Goal: Task Accomplishment & Management: Use online tool/utility

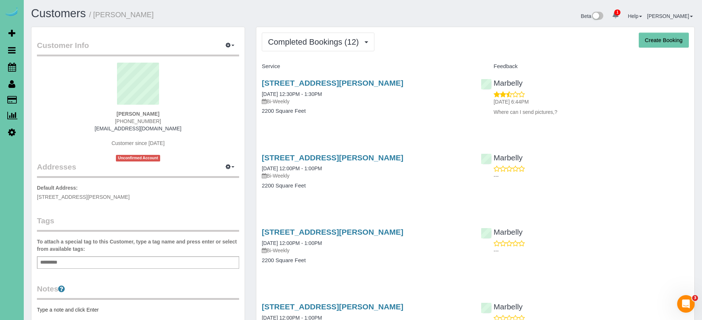
scroll to position [3, 0]
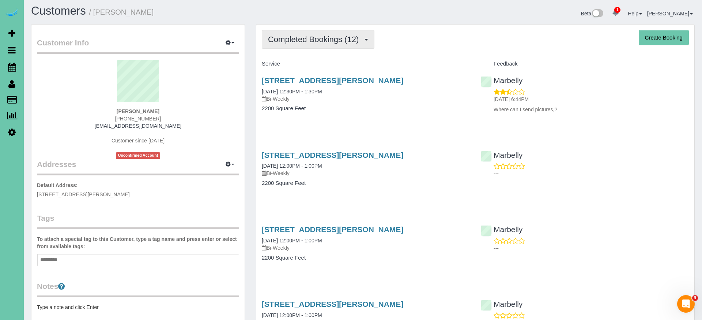
click at [320, 41] on span "Completed Bookings (12)" at bounding box center [315, 39] width 94 height 9
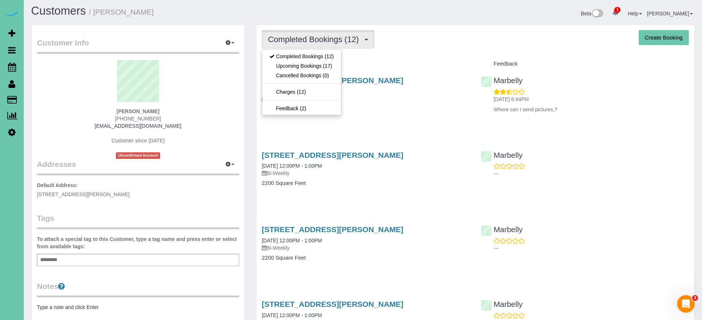
click at [311, 65] on link "Upcoming Bookings (17)" at bounding box center [301, 66] width 79 height 10
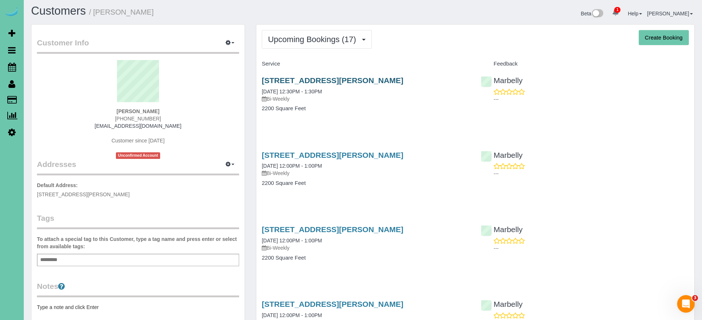
click at [293, 76] on link "14104 Fredrick Circle, Omaha, NE 68138" at bounding box center [333, 80] width 142 height 8
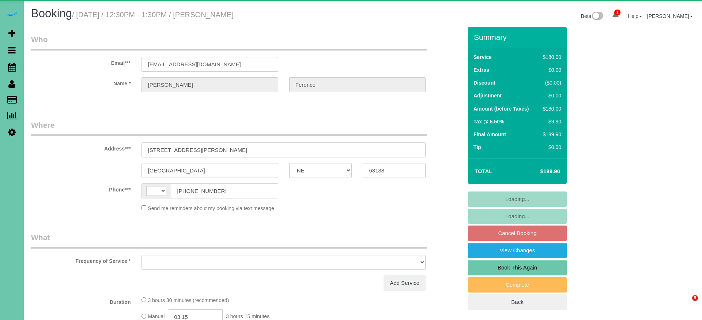
select select "NE"
select select "string:[GEOGRAPHIC_DATA]"
select select "object:626"
select select "string:fspay-848398fc-46c8-4554-8fc1-37df98642955"
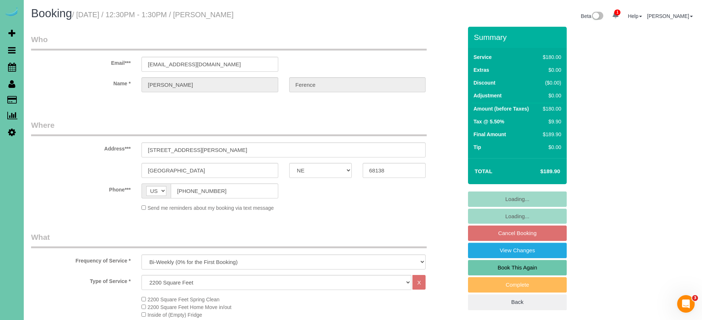
select select "object:913"
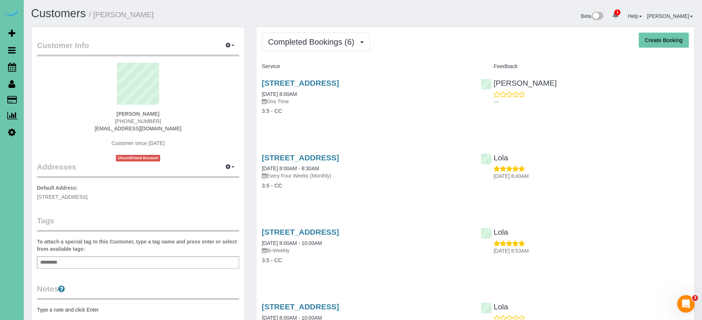
drag, startPoint x: 228, startPoint y: 168, endPoint x: 225, endPoint y: 180, distance: 12.3
click at [228, 168] on icon "button" at bounding box center [228, 166] width 5 height 4
click at [222, 177] on button "Manage Addresses" at bounding box center [209, 181] width 59 height 10
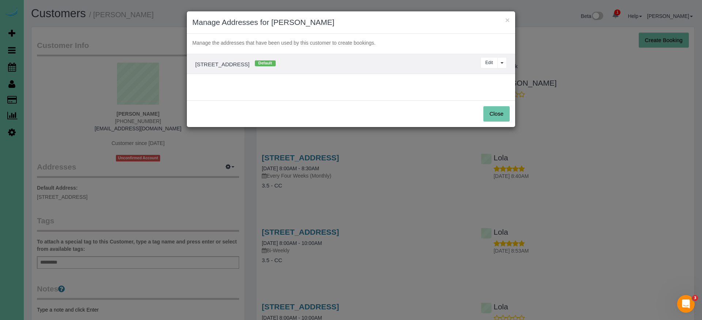
drag, startPoint x: 493, startPoint y: 59, endPoint x: 469, endPoint y: 60, distance: 23.8
click at [490, 59] on button "Edit" at bounding box center [489, 62] width 17 height 11
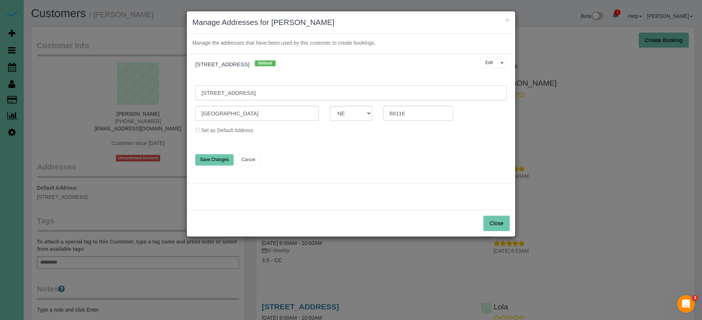
drag, startPoint x: 346, startPoint y: 91, endPoint x: 157, endPoint y: 83, distance: 190.0
type input "323 S 16th Street"
type input "Blair"
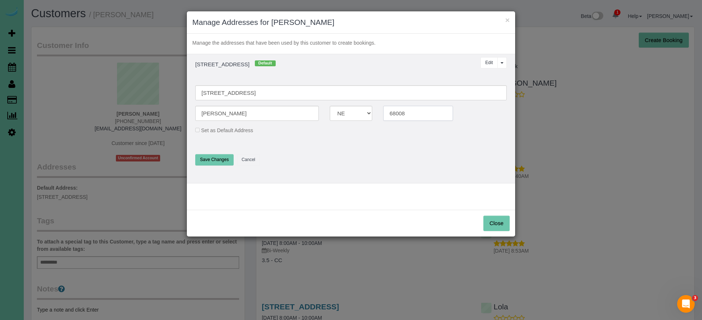
type input "68008"
click at [217, 157] on button "Save Changes" at bounding box center [214, 159] width 38 height 11
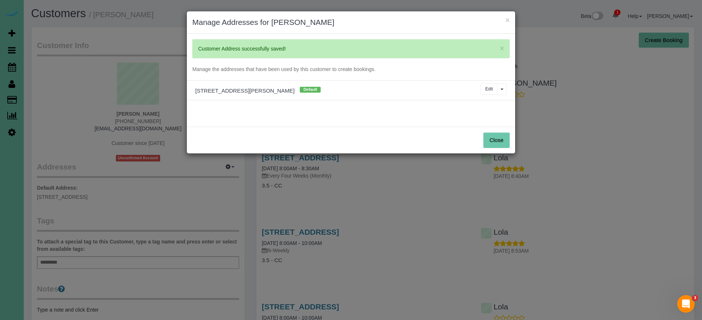
click at [499, 144] on button "Close" at bounding box center [497, 139] width 26 height 15
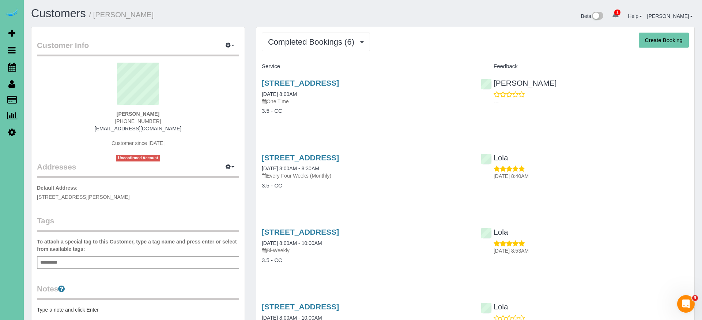
drag, startPoint x: 98, startPoint y: 196, endPoint x: 35, endPoint y: 194, distance: 63.0
click at [35, 194] on div "Customer Info Edit Contact Info Send Message Email Preferences Special Sales Ta…" at bounding box center [137, 236] width 213 height 418
copy span "323 S 16th Street, Blair, NE 68008"
drag, startPoint x: 226, startPoint y: 45, endPoint x: 221, endPoint y: 51, distance: 7.5
click at [225, 45] on button "button" at bounding box center [230, 45] width 18 height 11
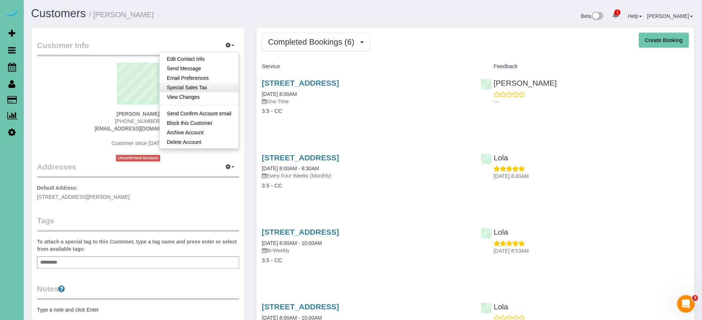
click at [204, 87] on link "Special Sales Tax" at bounding box center [198, 88] width 79 height 10
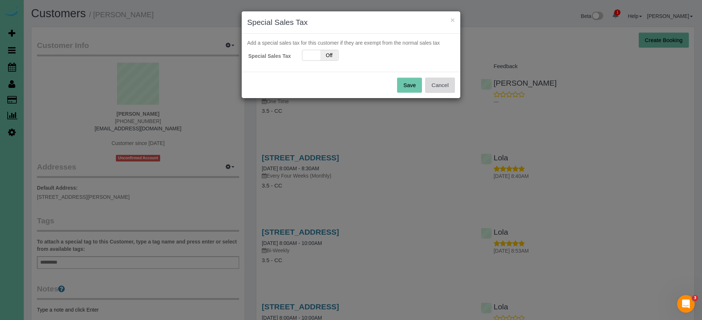
drag, startPoint x: 442, startPoint y: 86, endPoint x: 438, endPoint y: 86, distance: 4.0
click at [442, 86] on button "Cancel" at bounding box center [440, 85] width 30 height 15
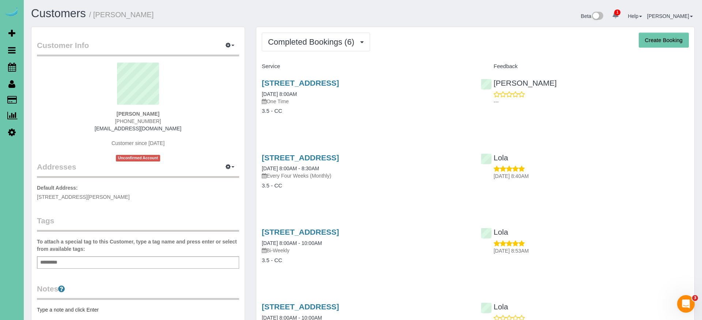
click at [647, 45] on button "Create Booking" at bounding box center [664, 40] width 50 height 15
select select "NE"
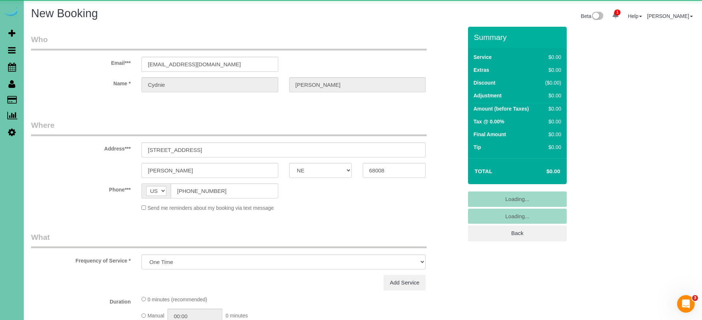
select select "string:fspay-32aef78f-6f80-46d9-858e-333f9b1d503d"
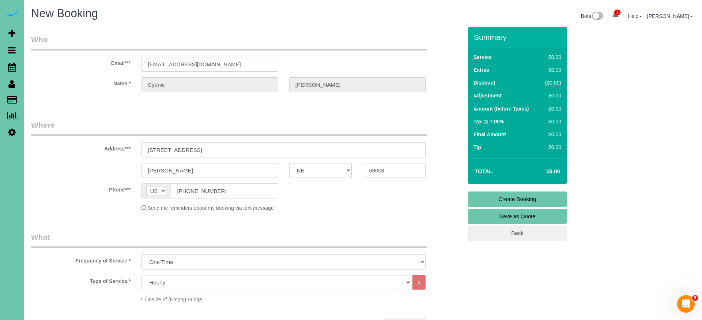
select select "object:2227"
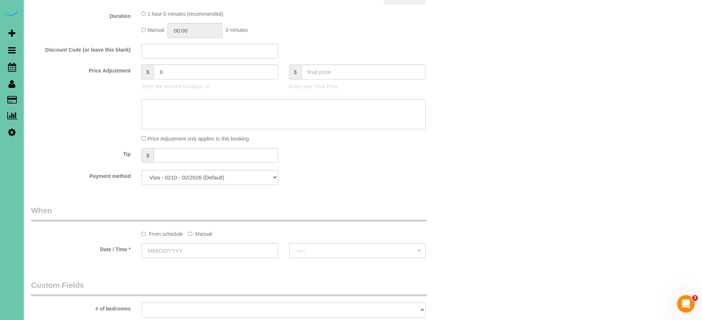
scroll to position [332, 0]
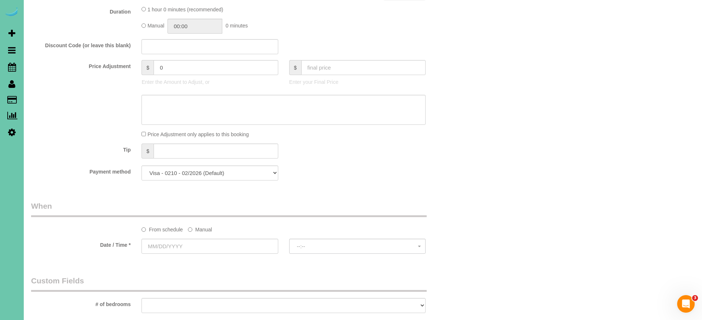
click at [204, 228] on label "Manual" at bounding box center [200, 228] width 24 height 10
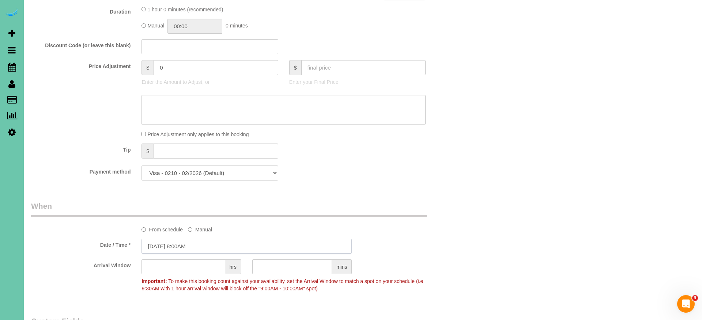
click at [179, 242] on input "10/15/2025 8:00AM" at bounding box center [247, 245] width 210 height 15
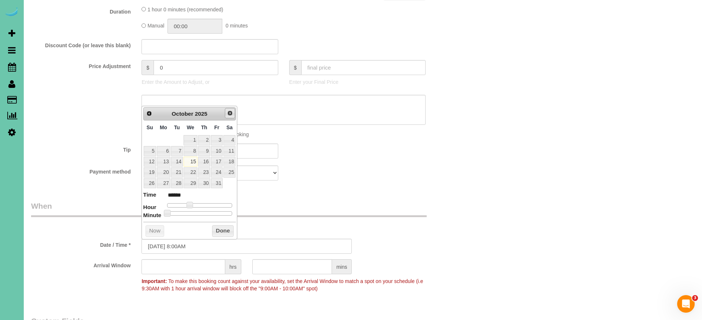
click at [232, 111] on span "Next" at bounding box center [230, 113] width 6 height 6
click at [218, 161] on link "14" at bounding box center [217, 162] width 12 height 10
type input "11/14/2025 8:00AM"
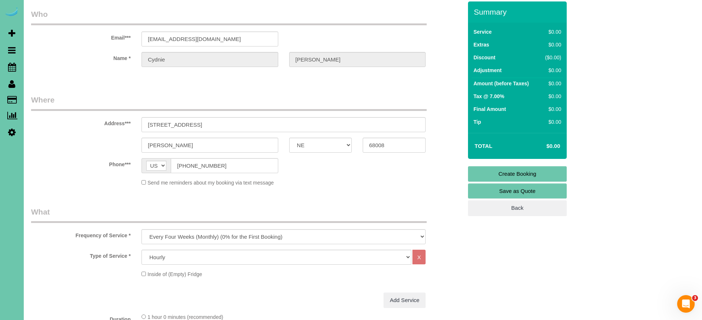
scroll to position [40, 0]
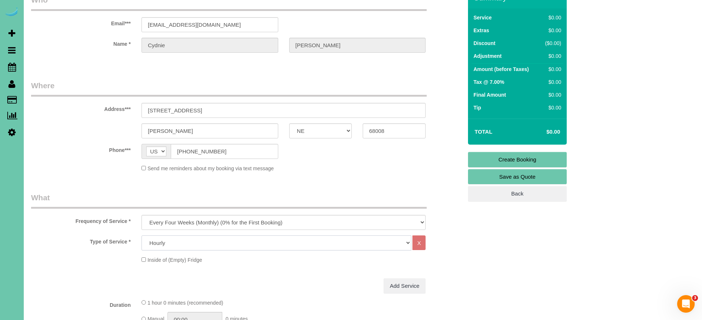
select select "160"
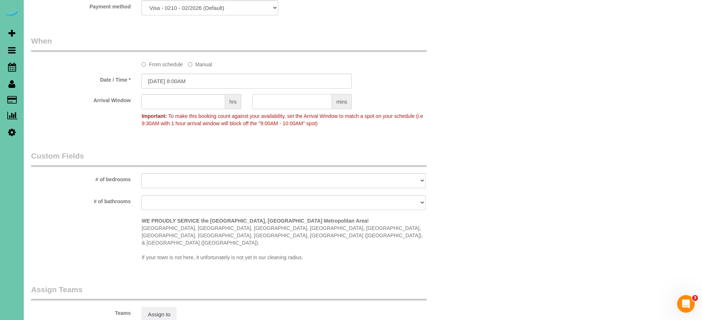
scroll to position [491, 0]
click at [273, 104] on input "text" at bounding box center [292, 100] width 80 height 15
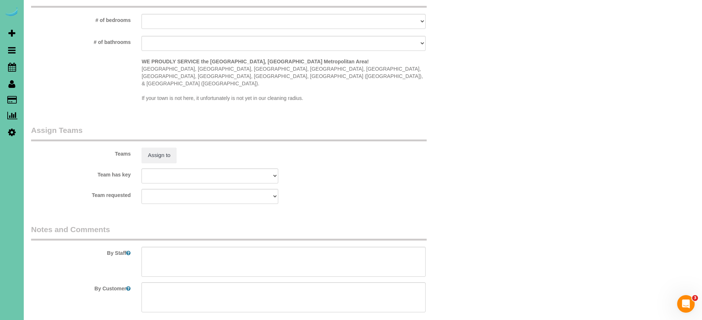
scroll to position [649, 0]
type input "30"
click at [197, 247] on textarea at bounding box center [284, 262] width 284 height 30
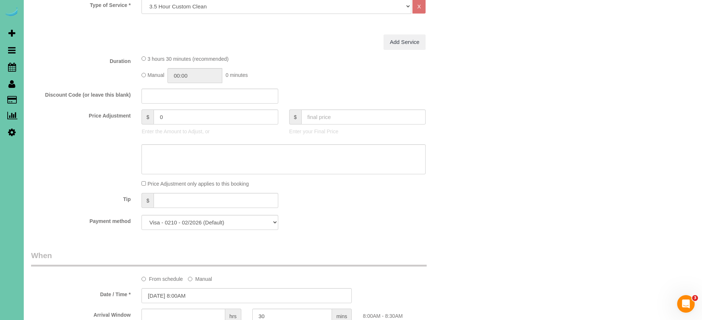
scroll to position [248, 0]
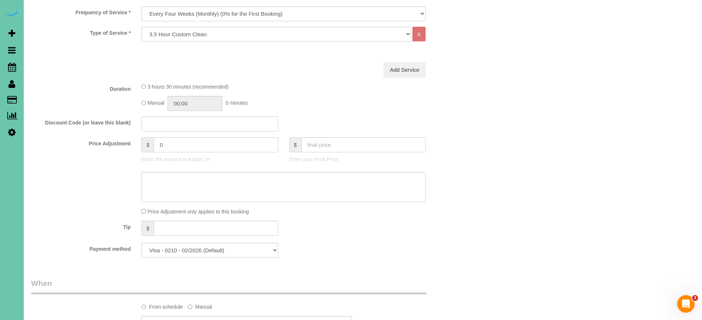
type textarea "**new house** **two fuel hours paid by client** 1. credit 2. client will be the…"
drag, startPoint x: 169, startPoint y: 142, endPoint x: 126, endPoint y: 137, distance: 43.1
click at [126, 137] on div "Price Adjustment $ 0 Enter the Amount to Adjust, or $ Enter your Final Price" at bounding box center [247, 151] width 443 height 29
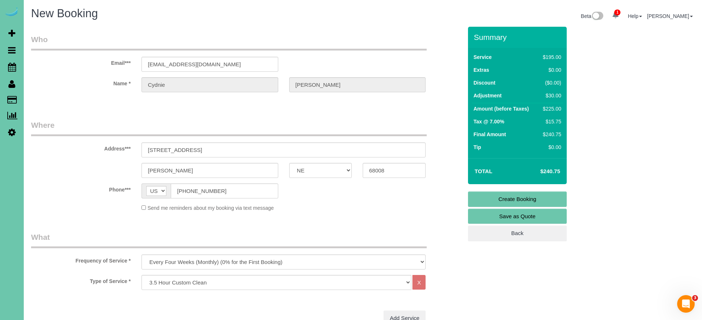
scroll to position [0, 0]
type input "30"
click at [516, 196] on link "Create Booking" at bounding box center [517, 198] width 99 height 15
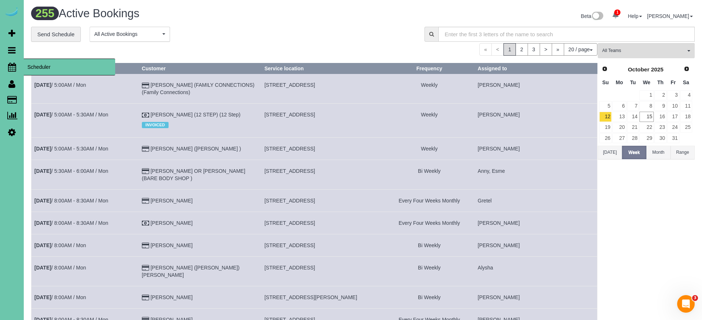
click at [14, 68] on icon at bounding box center [12, 67] width 8 height 9
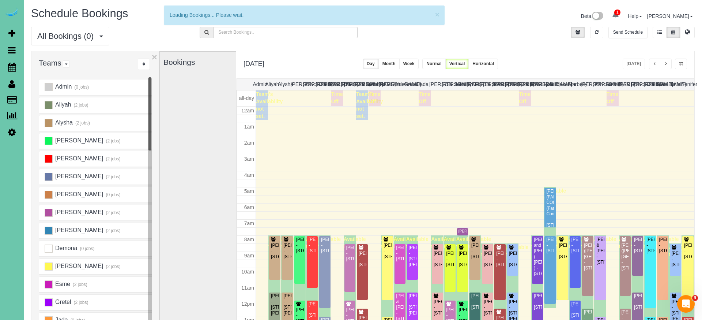
scroll to position [97, 0]
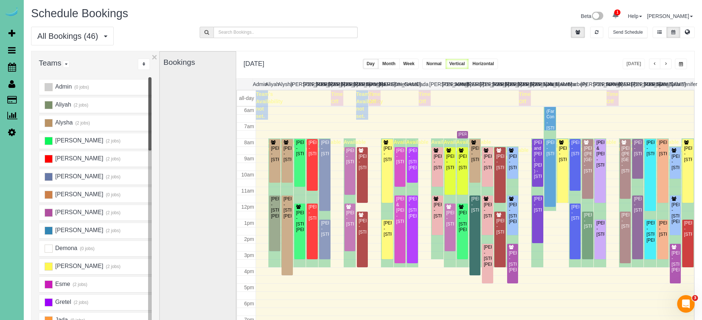
click at [684, 61] on button "button" at bounding box center [681, 64] width 12 height 11
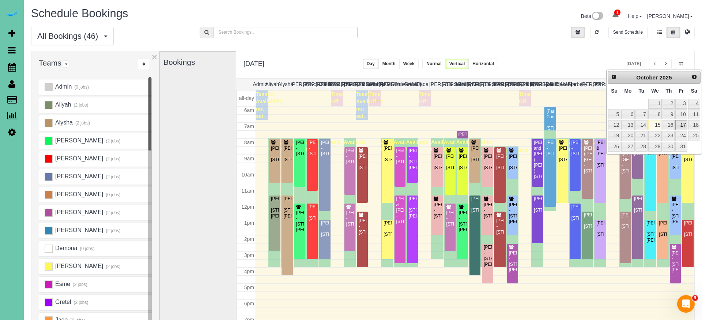
click at [680, 125] on link "17" at bounding box center [682, 125] width 12 height 10
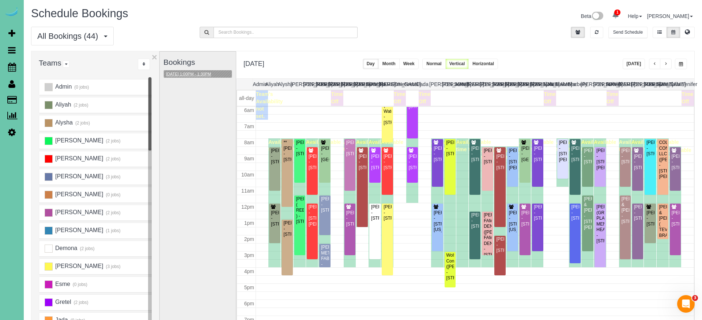
click at [184, 72] on button "10/17/2025 1:00PM - 1:30PM" at bounding box center [188, 74] width 49 height 8
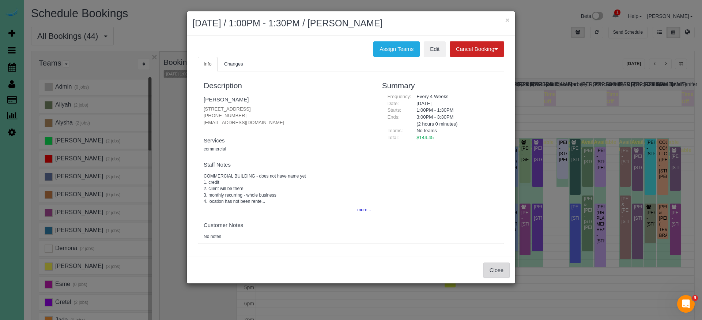
click at [491, 268] on button "Close" at bounding box center [497, 269] width 26 height 15
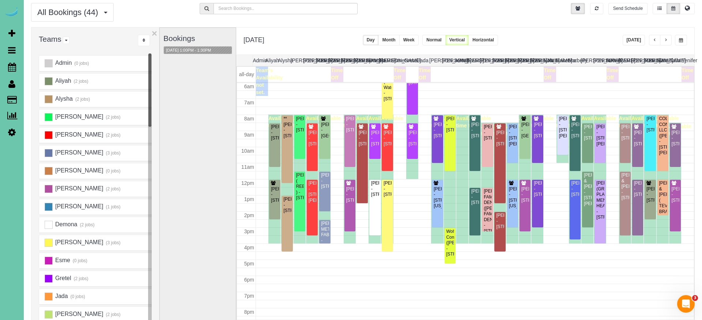
click at [684, 41] on button "button" at bounding box center [681, 40] width 12 height 11
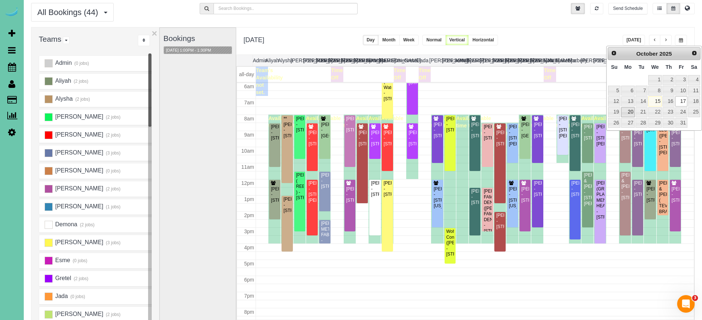
click at [627, 112] on link "20" at bounding box center [628, 112] width 14 height 10
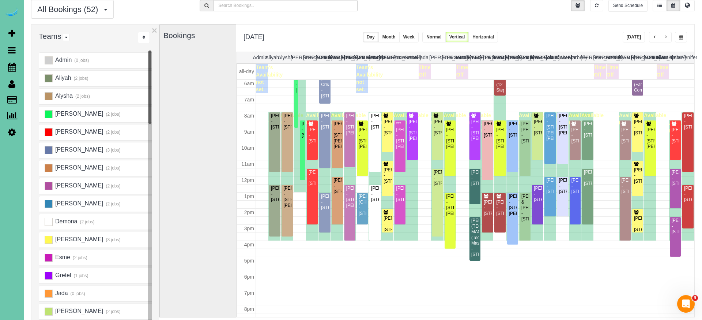
scroll to position [25, 0]
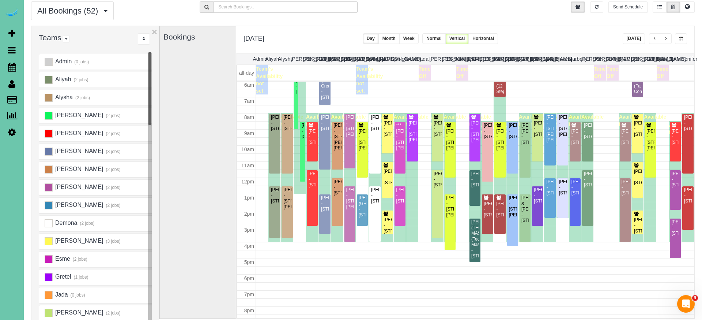
click at [664, 37] on button "button" at bounding box center [666, 38] width 12 height 11
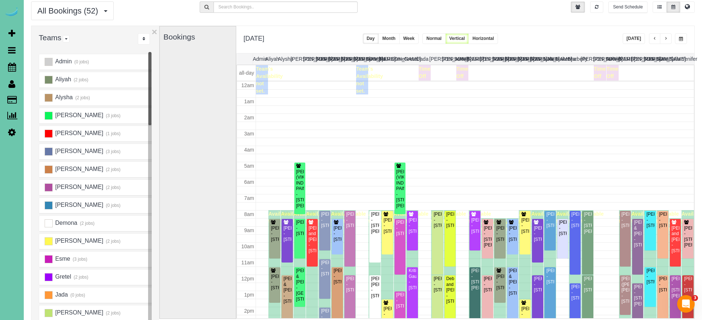
scroll to position [97, 0]
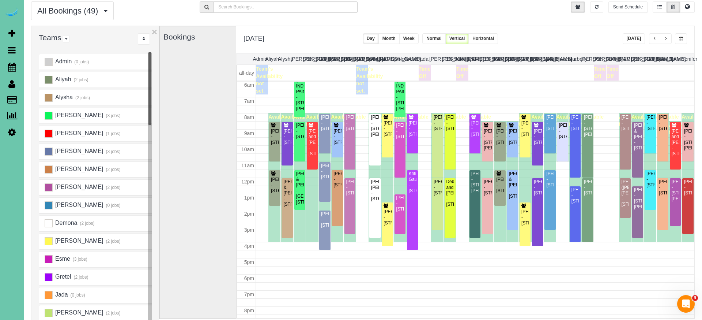
click at [666, 36] on button "button" at bounding box center [666, 38] width 12 height 11
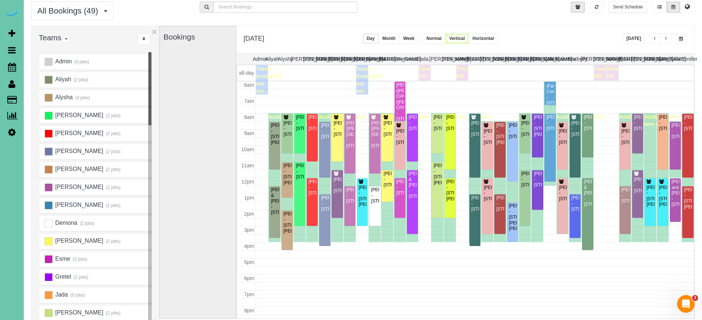
click at [664, 37] on button "button" at bounding box center [666, 38] width 12 height 11
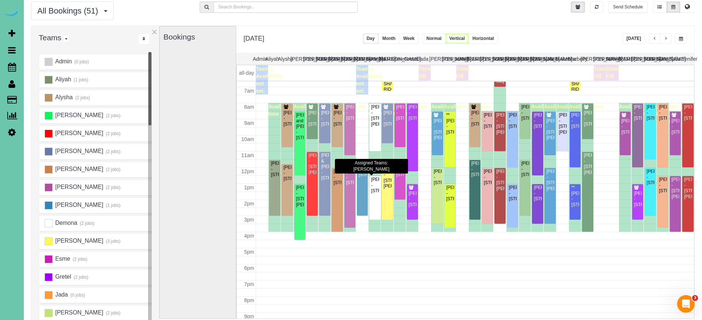
scroll to position [101, 0]
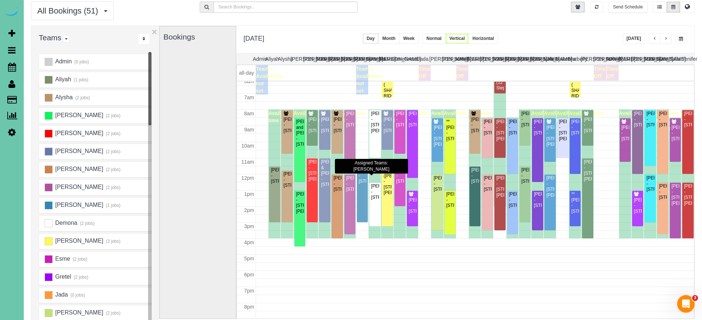
click at [668, 34] on button "button" at bounding box center [666, 38] width 12 height 11
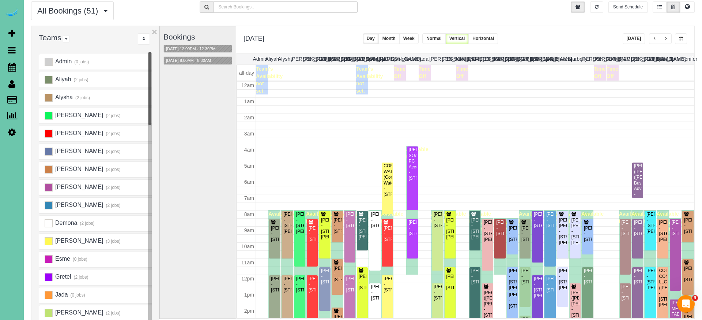
scroll to position [97, 0]
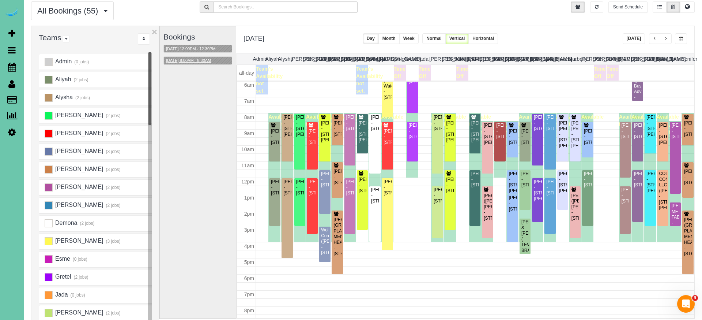
click at [201, 62] on button "10/24/2025 8:00AM - 8:30AM" at bounding box center [188, 61] width 49 height 8
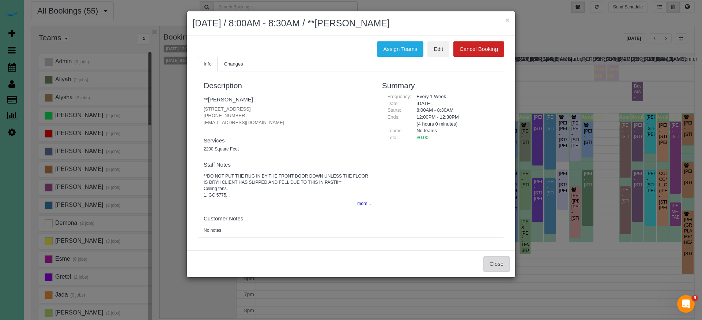
drag, startPoint x: 500, startPoint y: 257, endPoint x: 489, endPoint y: 254, distance: 12.1
click at [500, 257] on button "Close" at bounding box center [497, 263] width 26 height 15
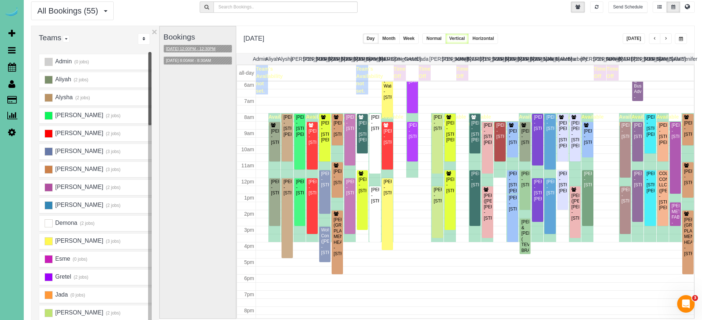
click at [191, 47] on button "10/24/2025 12:00PM - 12:30PM" at bounding box center [191, 49] width 54 height 8
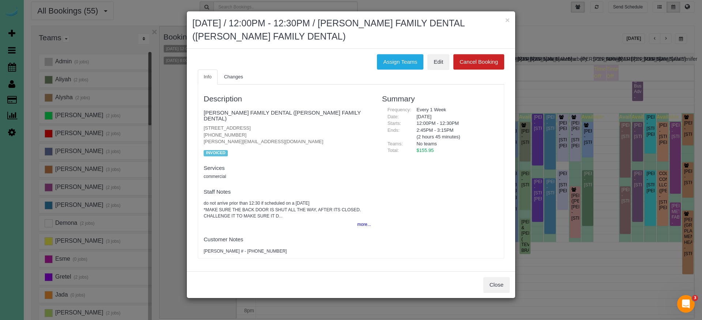
drag, startPoint x: 495, startPoint y: 268, endPoint x: 498, endPoint y: 263, distance: 6.4
click at [496, 271] on div "Close" at bounding box center [351, 284] width 328 height 27
drag, startPoint x: 499, startPoint y: 273, endPoint x: 494, endPoint y: 216, distance: 57.3
click at [499, 277] on button "Close" at bounding box center [497, 284] width 26 height 15
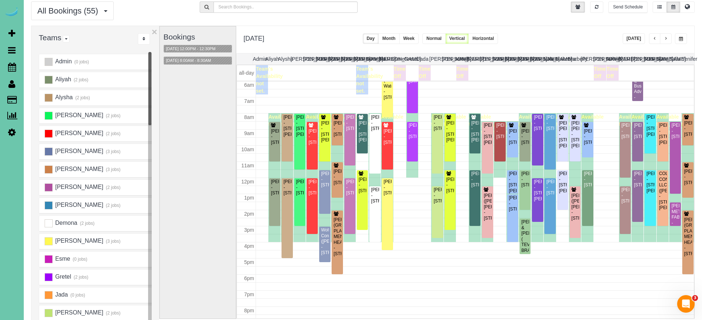
drag, startPoint x: 679, startPoint y: 33, endPoint x: 670, endPoint y: 44, distance: 14.3
click at [679, 33] on button "button" at bounding box center [681, 38] width 12 height 11
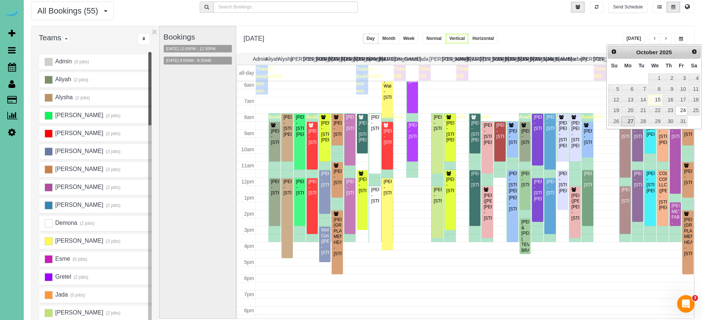
click at [630, 116] on link "27" at bounding box center [628, 121] width 14 height 10
type input "**********"
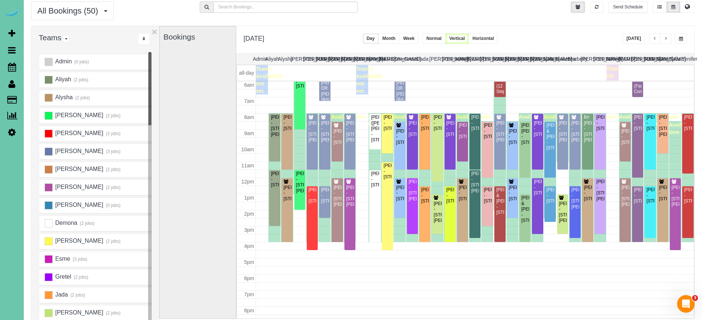
click at [668, 39] on span "button" at bounding box center [666, 39] width 4 height 4
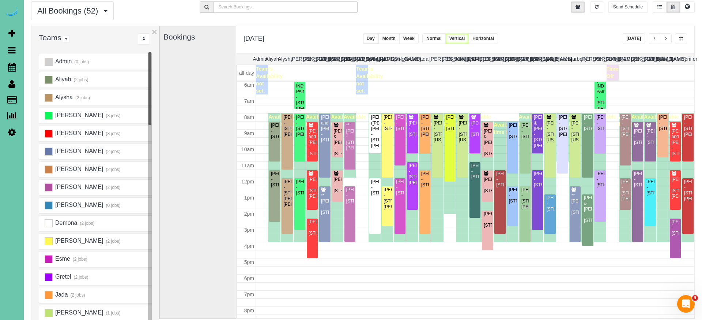
click at [668, 39] on span "button" at bounding box center [666, 39] width 4 height 4
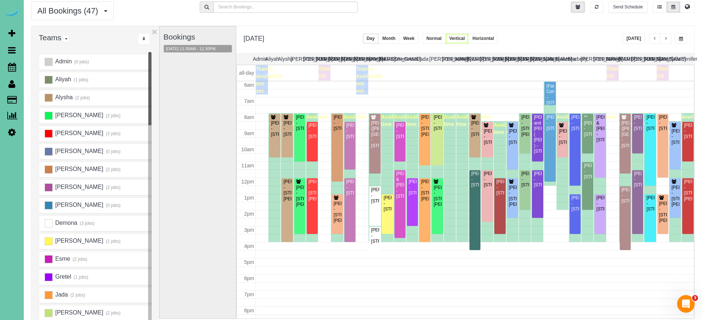
click at [206, 39] on h3 "Bookings" at bounding box center [198, 37] width 69 height 8
click at [200, 45] on button "10/29/2025 11:30AM - 12:30PM" at bounding box center [191, 49] width 54 height 8
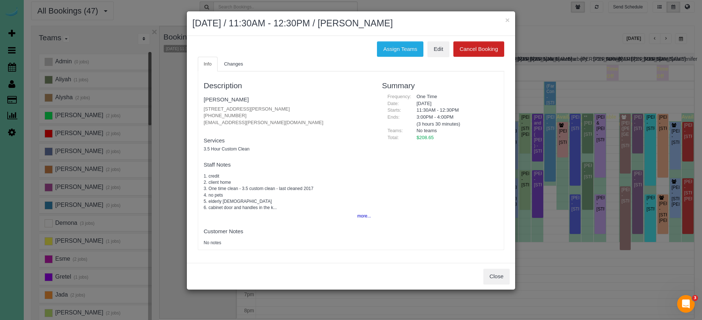
drag, startPoint x: 489, startPoint y: 265, endPoint x: 490, endPoint y: 261, distance: 4.4
click at [489, 265] on div "Close" at bounding box center [351, 276] width 328 height 27
click at [503, 268] on button "Close" at bounding box center [497, 275] width 26 height 15
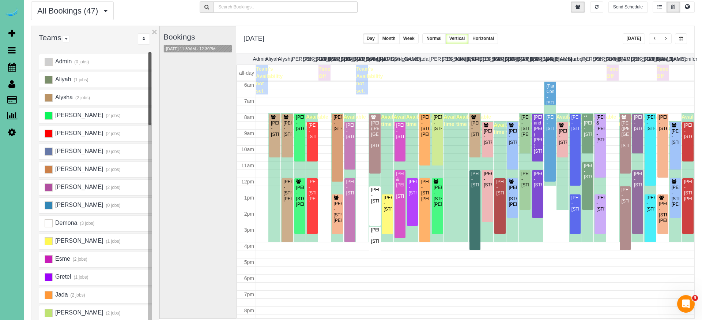
click at [668, 38] on button "button" at bounding box center [666, 38] width 12 height 11
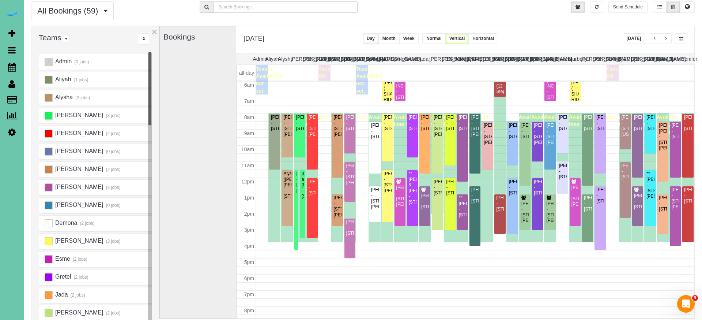
click at [638, 41] on button "Today" at bounding box center [634, 38] width 23 height 11
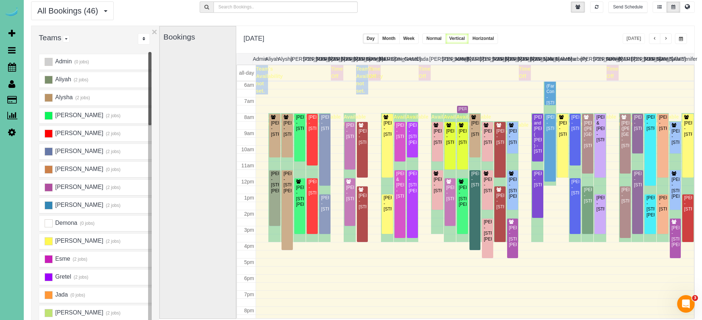
click at [665, 40] on span "button" at bounding box center [666, 39] width 4 height 4
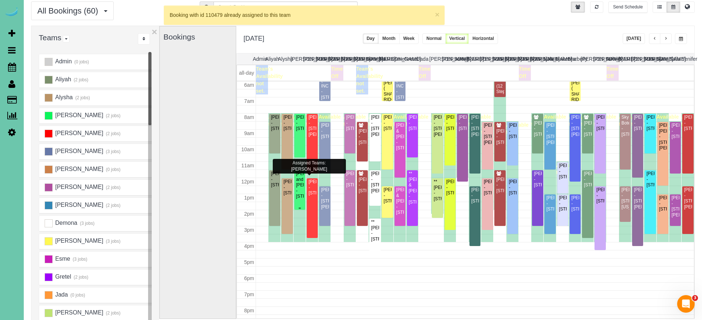
click at [300, 177] on div "Nancy and Doug Leypoldt - 7325 S 102nd Ave, La Vista, NE 68128" at bounding box center [300, 185] width 8 height 28
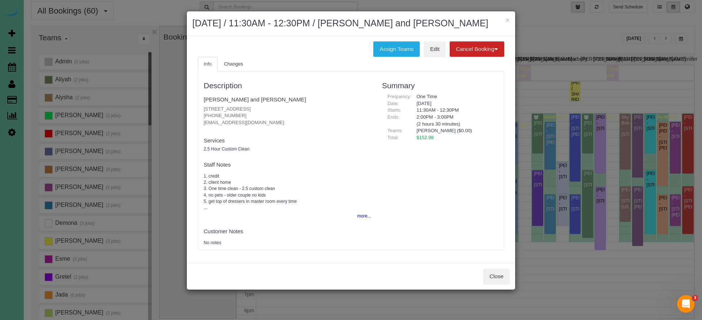
click at [495, 273] on button "Close" at bounding box center [497, 275] width 26 height 15
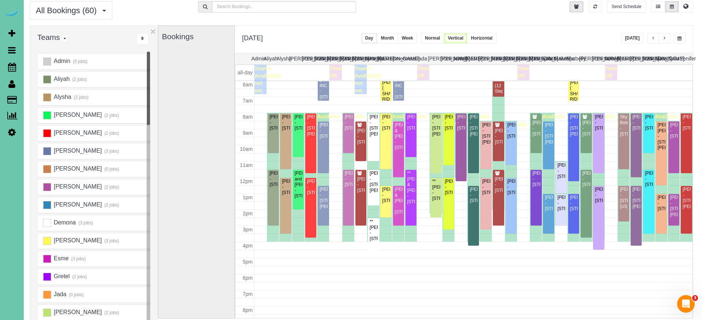
scroll to position [97, 0]
click at [387, 131] on div "Pamela Norlen - 3516 S 184th Ave, Omaha, NE 68130" at bounding box center [386, 122] width 8 height 17
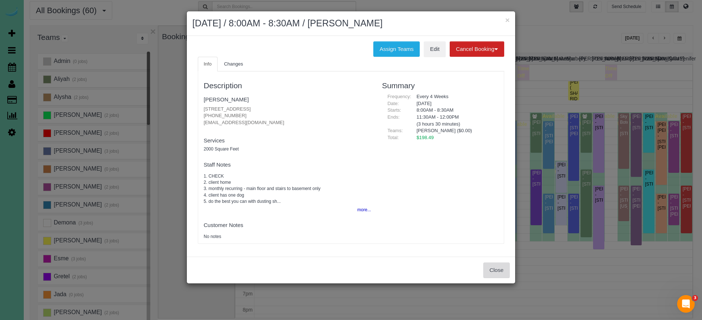
click at [493, 270] on button "Close" at bounding box center [497, 269] width 26 height 15
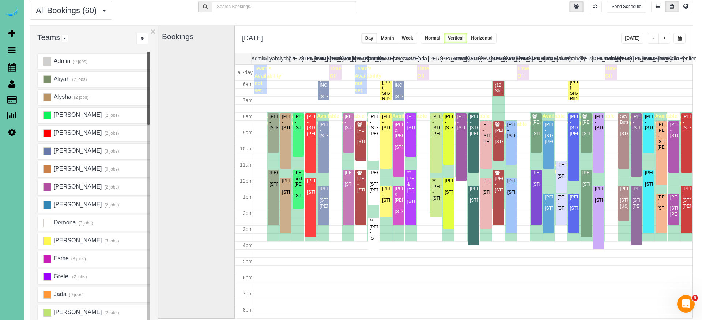
click at [663, 39] on span "button" at bounding box center [665, 38] width 4 height 4
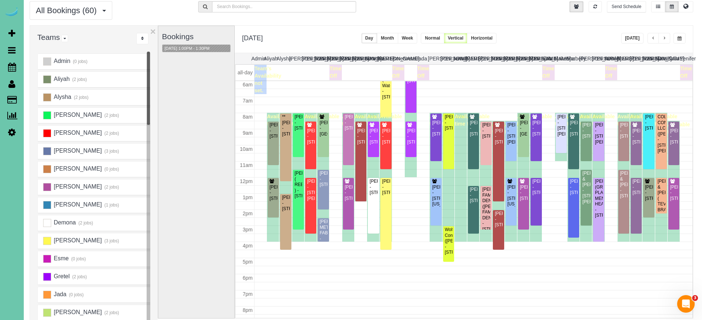
scroll to position [97, 0]
click at [636, 39] on button "Today" at bounding box center [632, 38] width 23 height 11
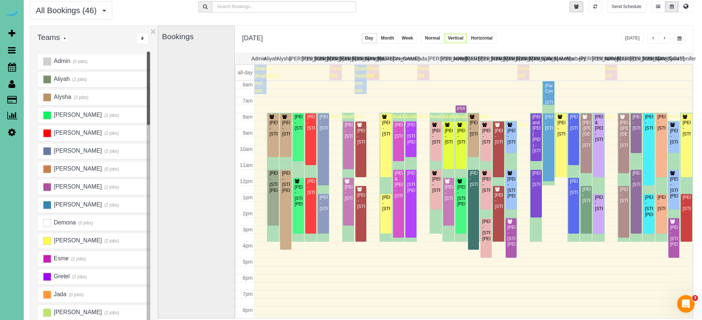
click at [664, 36] on button "button" at bounding box center [665, 38] width 12 height 11
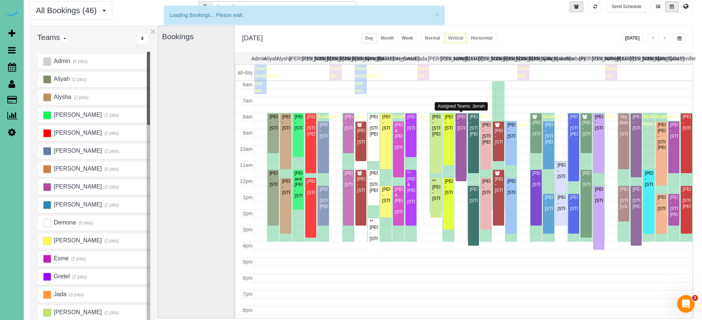
click at [460, 131] on div "Koryn Duell - 11510 S 109th St, Papillion, NE 68046" at bounding box center [461, 122] width 8 height 17
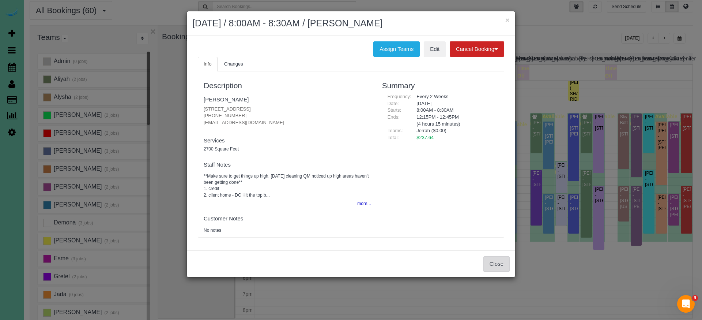
click at [488, 262] on button "Close" at bounding box center [497, 263] width 26 height 15
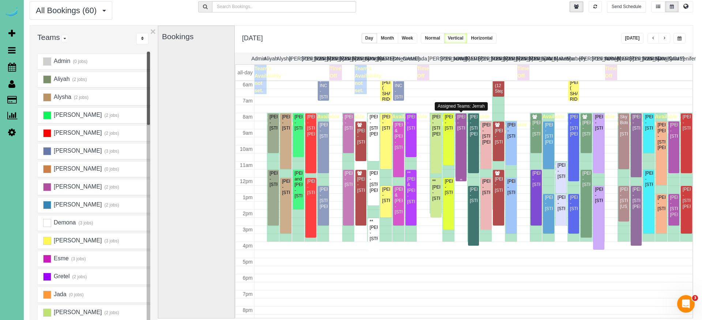
click at [463, 122] on div "Koryn Duell - 11510 S 109th St, Papillion, NE 68046" at bounding box center [461, 122] width 8 height 17
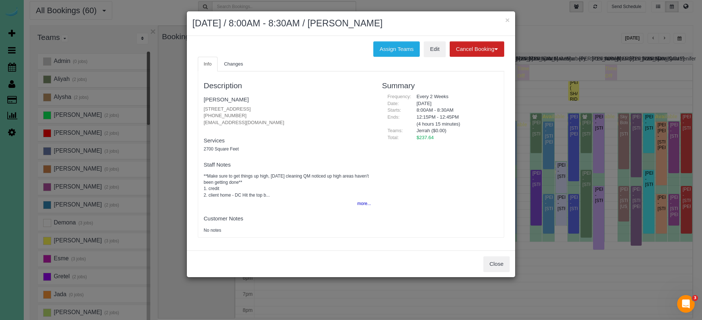
drag, startPoint x: 389, startPoint y: 53, endPoint x: 356, endPoint y: 53, distance: 32.9
click at [389, 53] on button "Assign Teams" at bounding box center [396, 48] width 46 height 15
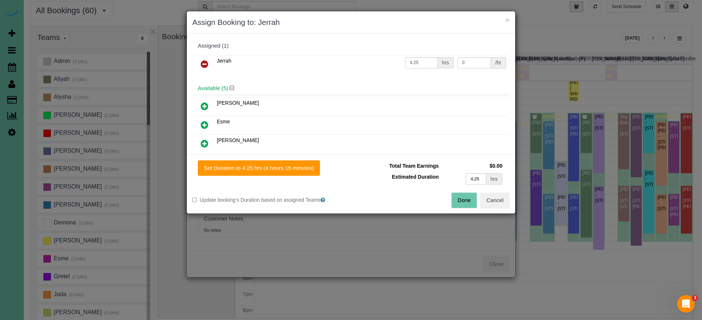
drag, startPoint x: 210, startPoint y: 63, endPoint x: 210, endPoint y: 67, distance: 4.0
click at [210, 63] on link at bounding box center [204, 64] width 17 height 15
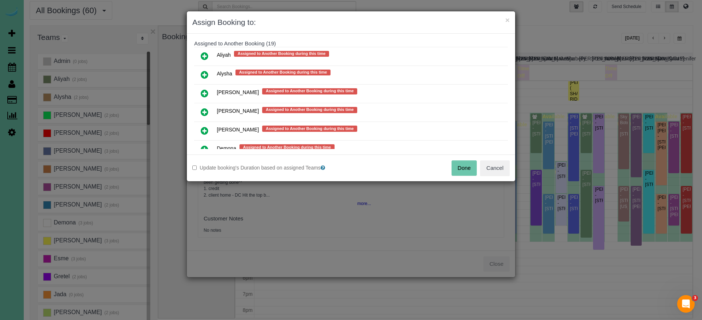
scroll to position [379, 0]
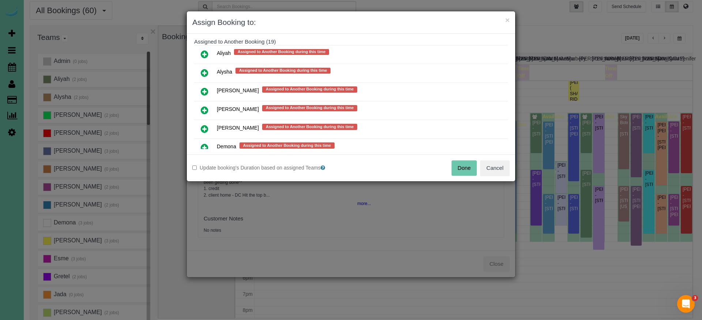
drag, startPoint x: 197, startPoint y: 102, endPoint x: 206, endPoint y: 106, distance: 10.2
click at [197, 103] on link at bounding box center [204, 110] width 17 height 15
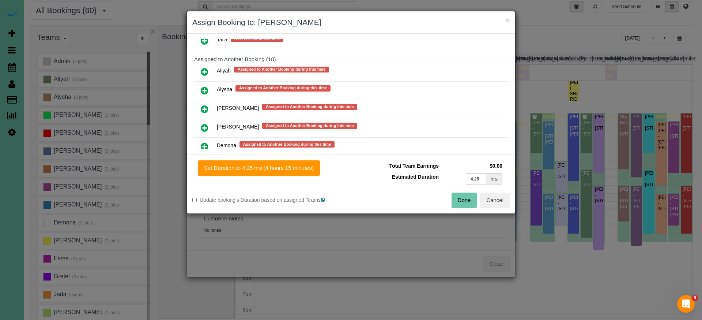
drag, startPoint x: 292, startPoint y: 172, endPoint x: 309, endPoint y: 175, distance: 17.2
click at [292, 172] on button "Set Duration to 4.25 hrs (4 hours 15 minutes)" at bounding box center [259, 167] width 122 height 15
type input "4.25"
click at [456, 200] on button "Done" at bounding box center [465, 199] width 26 height 15
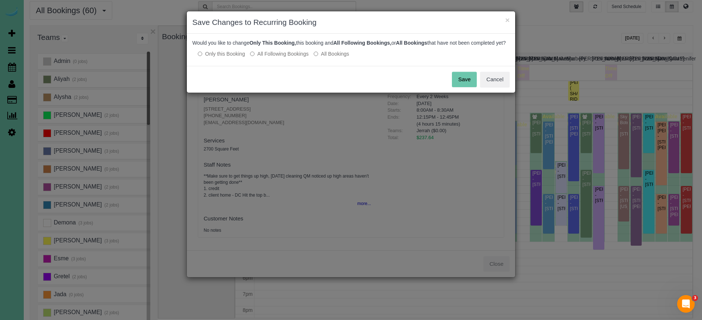
click at [459, 84] on button "Save" at bounding box center [464, 79] width 25 height 15
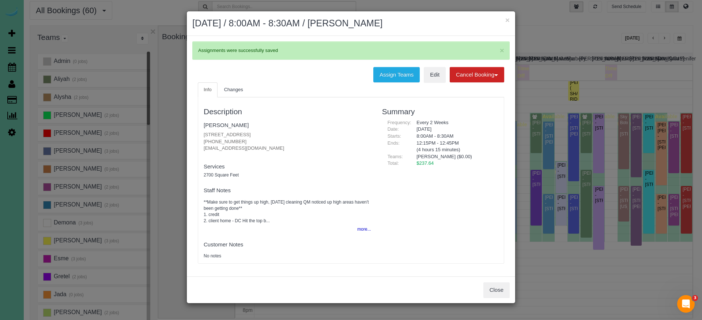
click at [497, 287] on button "Close" at bounding box center [497, 289] width 26 height 15
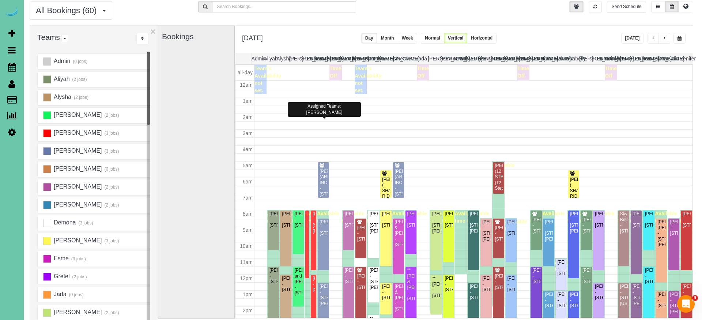
scroll to position [97, 0]
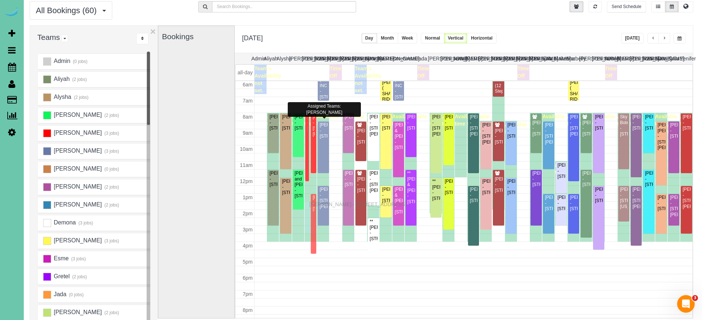
drag, startPoint x: 313, startPoint y: 187, endPoint x: 311, endPoint y: 203, distance: 15.8
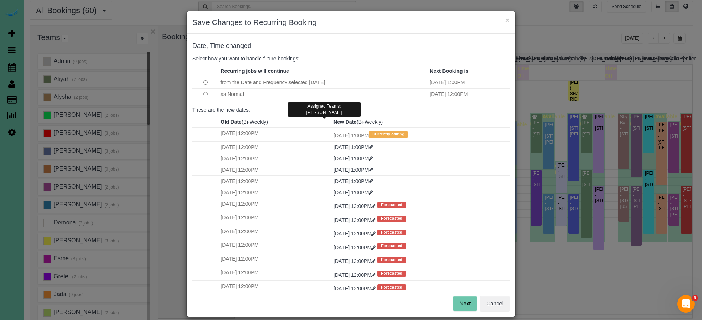
click at [493, 297] on button "Cancel" at bounding box center [495, 303] width 30 height 15
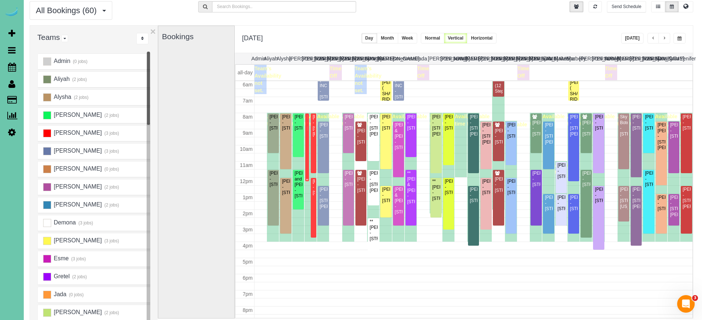
click at [307, 131] on div "Koryn Duell - 11510 S 109th St, Papillion, NE 68046" at bounding box center [307, 122] width 1 height 17
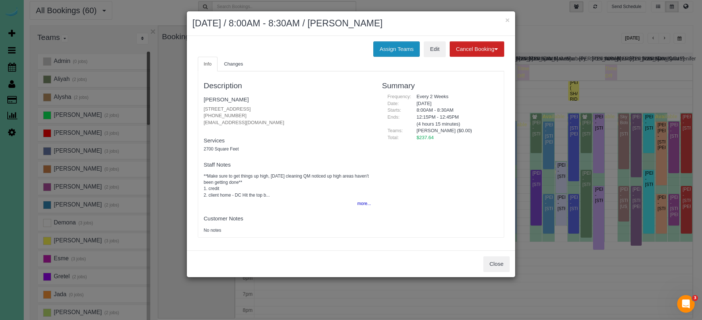
click at [391, 46] on button "Assign Teams" at bounding box center [396, 48] width 46 height 15
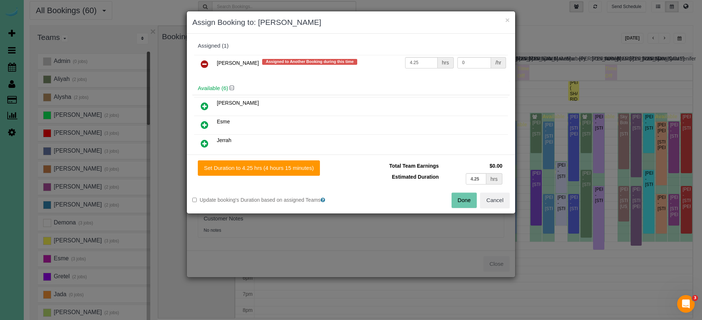
drag, startPoint x: 204, startPoint y: 62, endPoint x: 312, endPoint y: 100, distance: 114.8
click at [204, 62] on icon at bounding box center [205, 64] width 8 height 9
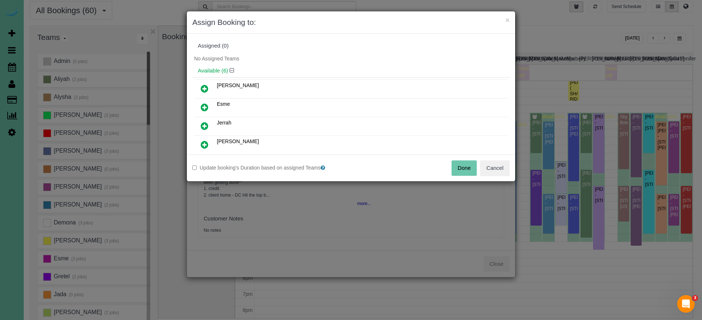
click at [460, 168] on button "Done" at bounding box center [465, 167] width 26 height 15
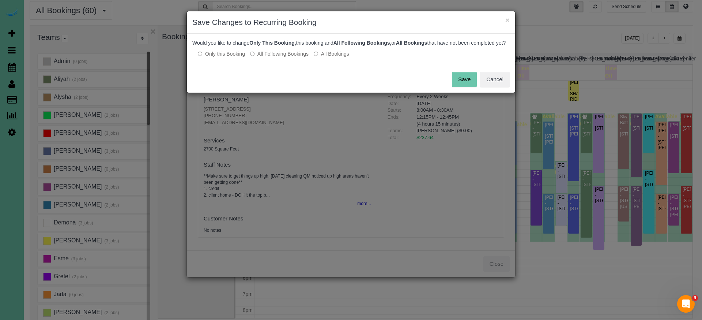
click at [461, 85] on button "Save" at bounding box center [464, 79] width 25 height 15
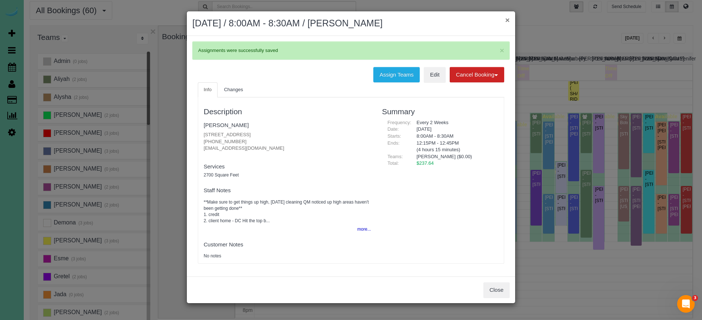
click at [507, 20] on button "×" at bounding box center [508, 20] width 4 height 8
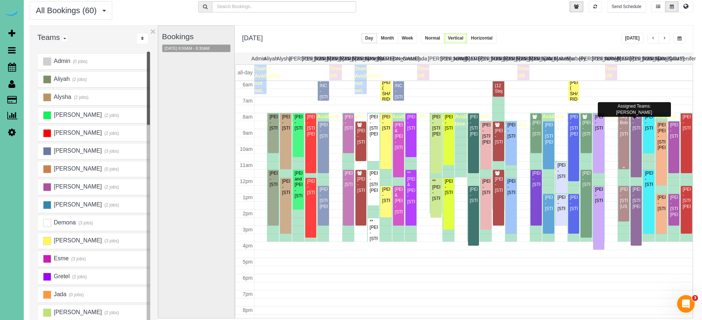
click at [626, 137] on div "Sky Botemarkle - 8734 Granville Pkwy, La Vista, NE 68128" at bounding box center [624, 125] width 8 height 23
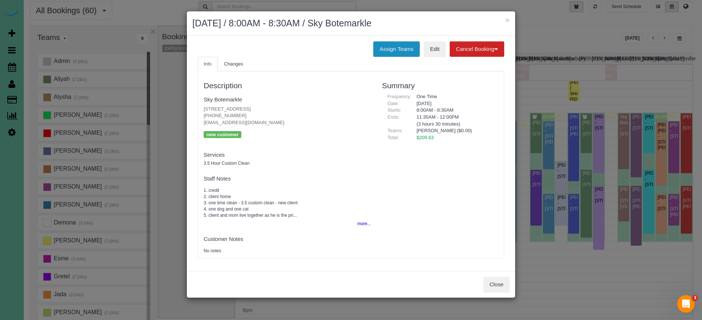
click at [395, 46] on button "Assign Teams" at bounding box center [396, 48] width 46 height 15
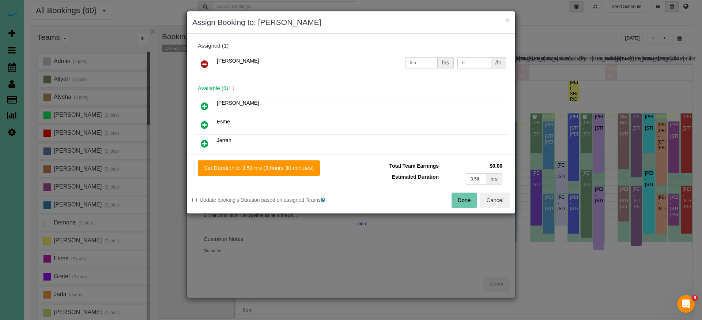
click at [203, 63] on icon at bounding box center [205, 64] width 8 height 9
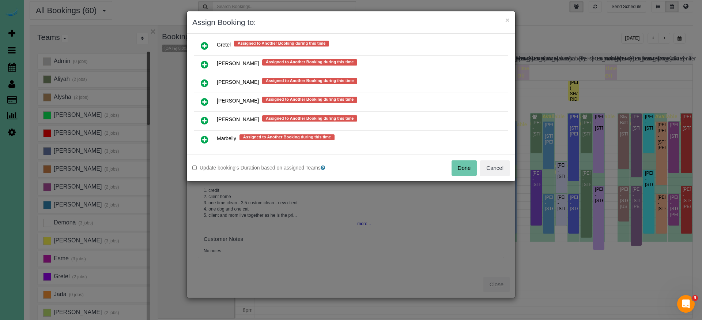
scroll to position [542, 0]
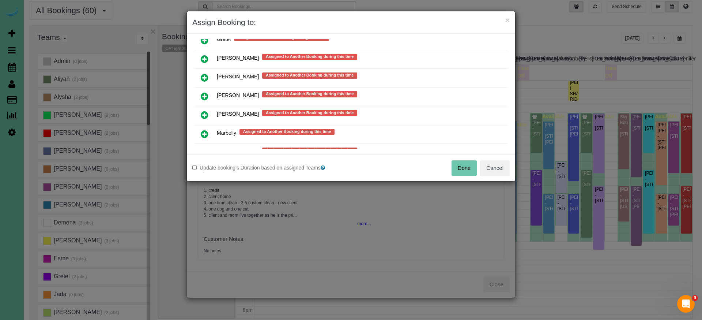
drag, startPoint x: 203, startPoint y: 112, endPoint x: 222, endPoint y: 128, distance: 25.4
click at [203, 112] on icon at bounding box center [205, 114] width 8 height 9
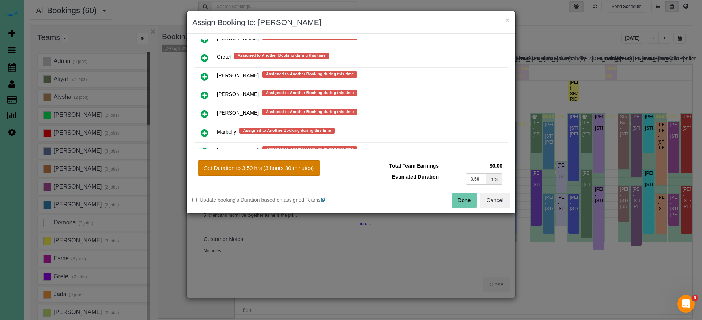
click at [279, 170] on button "Set Duration to 3.50 hrs (3 hours 30 minutes)" at bounding box center [259, 167] width 122 height 15
type input "3.50"
click at [456, 202] on button "Done" at bounding box center [465, 199] width 26 height 15
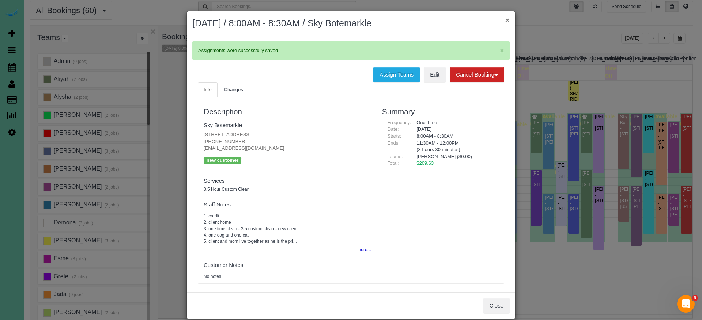
click at [507, 20] on button "×" at bounding box center [508, 20] width 4 height 8
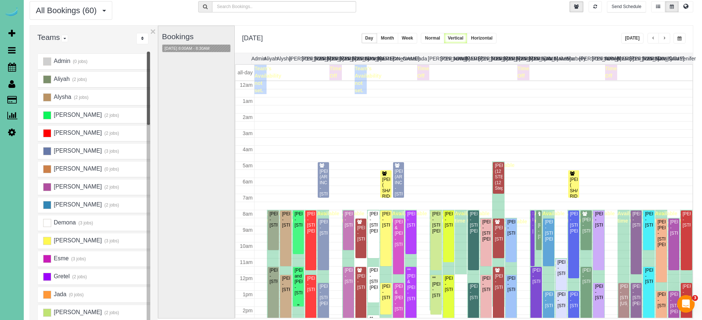
scroll to position [97, 0]
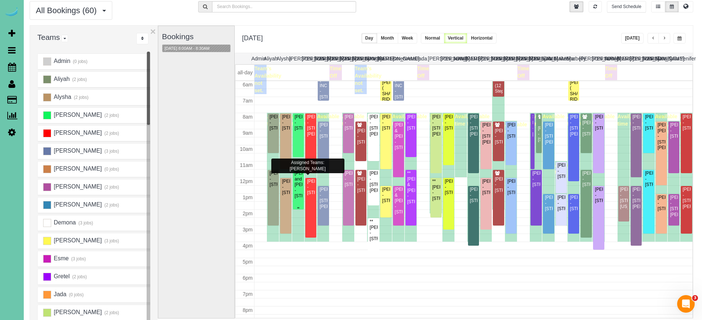
click at [298, 192] on div "Nancy and Doug Leypoldt - 7325 S 102nd Ave, La Vista, NE 68128" at bounding box center [298, 184] width 8 height 28
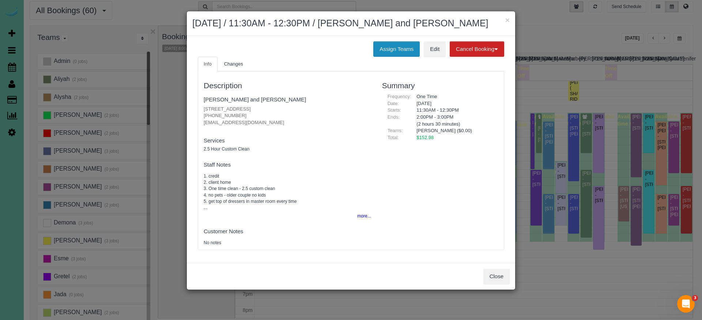
click at [399, 47] on button "Assign Teams" at bounding box center [396, 48] width 46 height 15
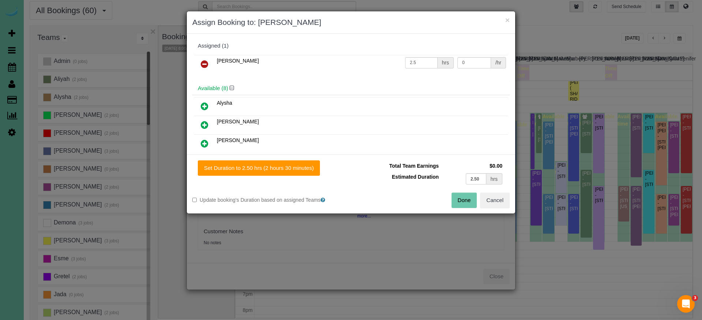
drag, startPoint x: 204, startPoint y: 62, endPoint x: 203, endPoint y: 75, distance: 13.2
click at [204, 62] on icon at bounding box center [205, 64] width 8 height 9
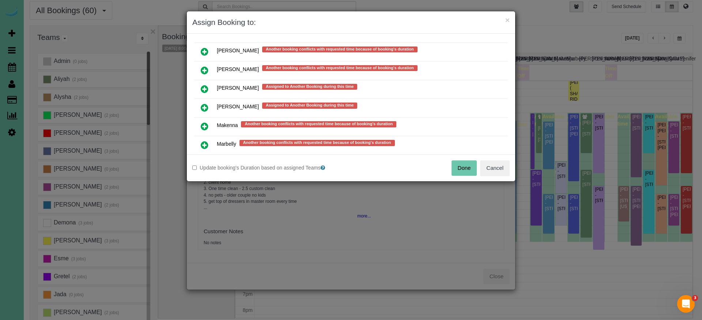
scroll to position [494, 0]
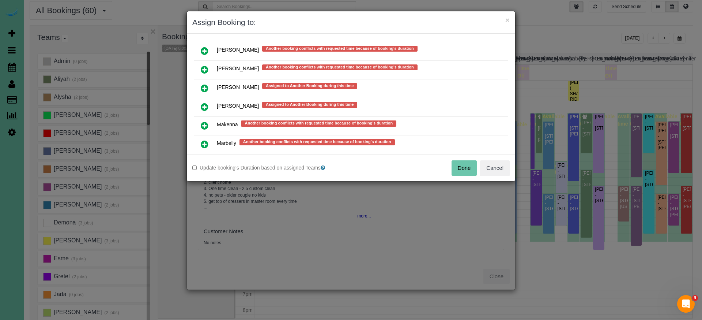
click at [206, 106] on icon at bounding box center [205, 106] width 8 height 9
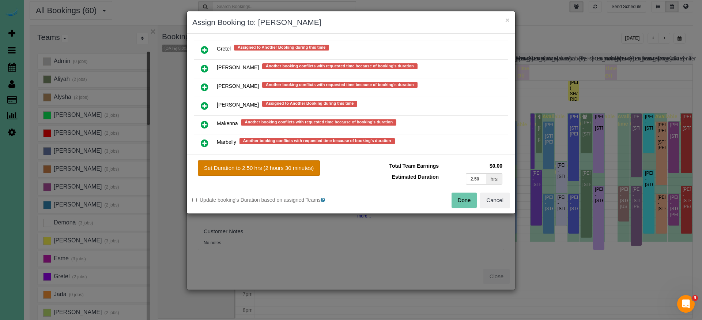
click at [269, 169] on button "Set Duration to 2.50 hrs (2 hours 30 minutes)" at bounding box center [259, 167] width 122 height 15
type input "2.50"
click at [460, 203] on button "Done" at bounding box center [465, 199] width 26 height 15
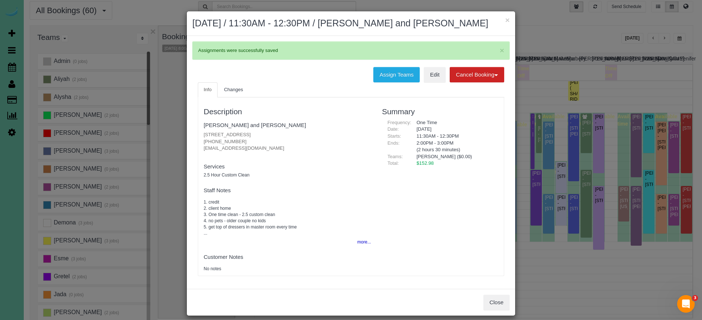
click at [509, 21] on button "×" at bounding box center [508, 20] width 4 height 8
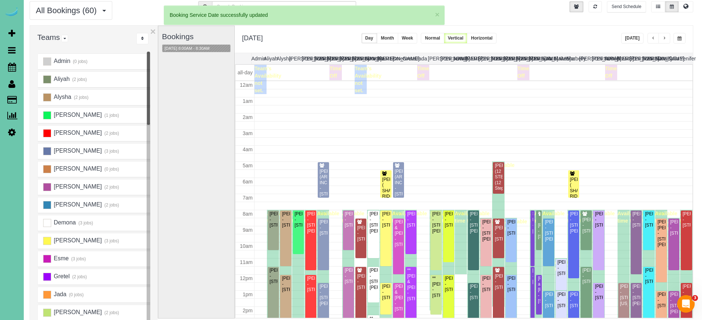
scroll to position [97, 0]
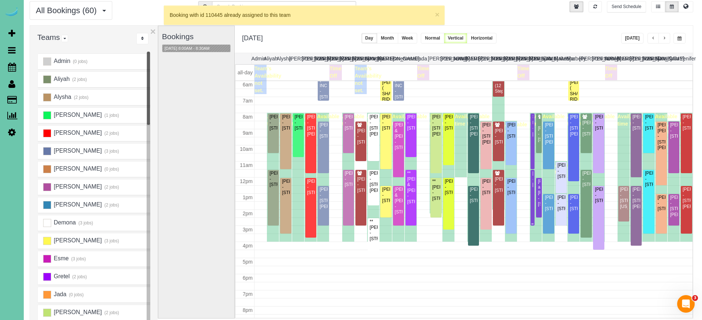
click at [532, 178] on div "Melissa Owings - 21819 H Street, Elkhorn, NE 68022" at bounding box center [532, 178] width 1 height 17
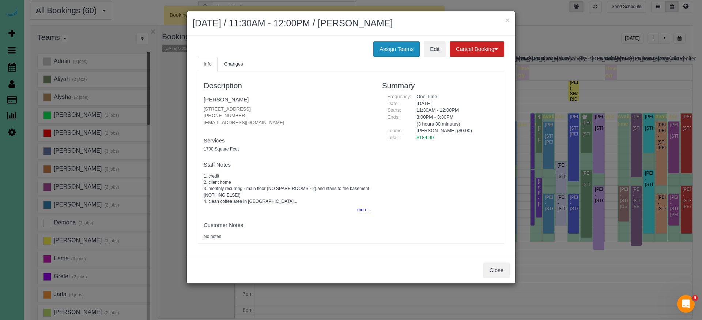
click at [382, 48] on button "Assign Teams" at bounding box center [396, 48] width 46 height 15
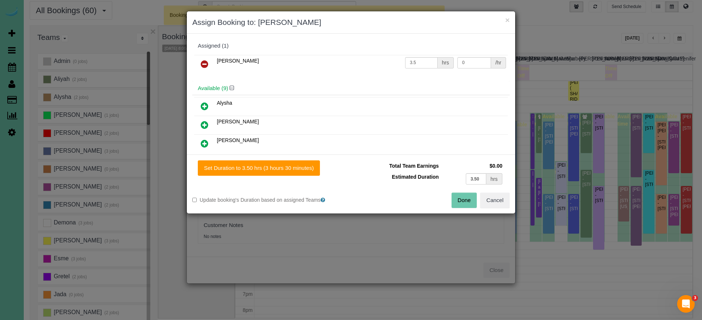
click at [208, 65] on icon at bounding box center [205, 64] width 8 height 9
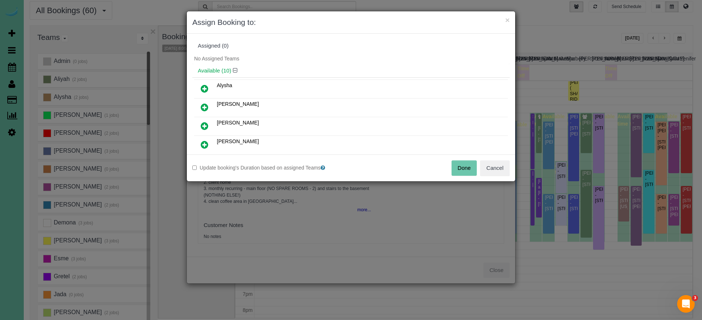
click at [203, 106] on icon at bounding box center [205, 107] width 8 height 9
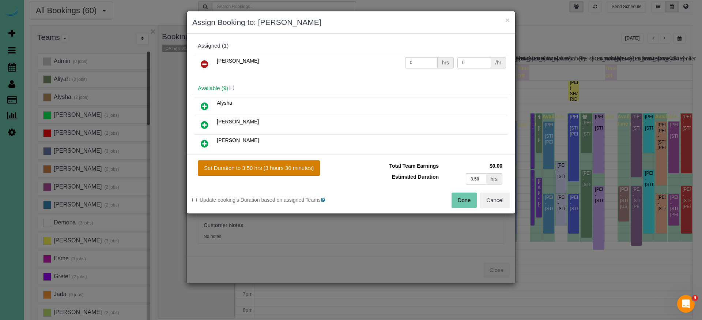
click at [268, 172] on button "Set Duration to 3.50 hrs (3 hours 30 minutes)" at bounding box center [259, 167] width 122 height 15
type input "3.50"
click at [467, 198] on button "Done" at bounding box center [465, 199] width 26 height 15
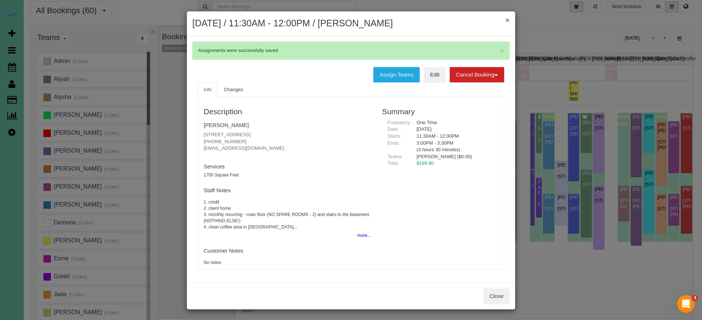
click at [507, 18] on button "×" at bounding box center [508, 20] width 4 height 8
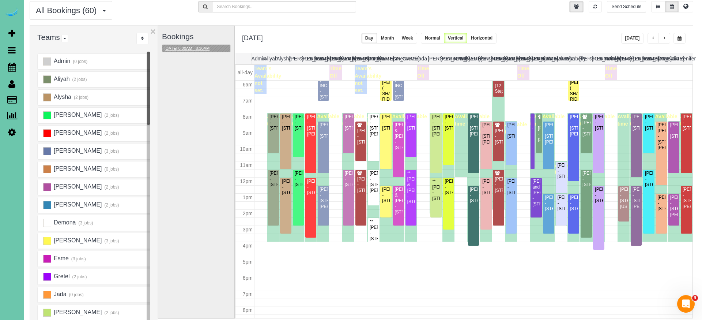
click at [196, 48] on button "10/16/2025 8:00AM - 8:30AM" at bounding box center [186, 49] width 49 height 8
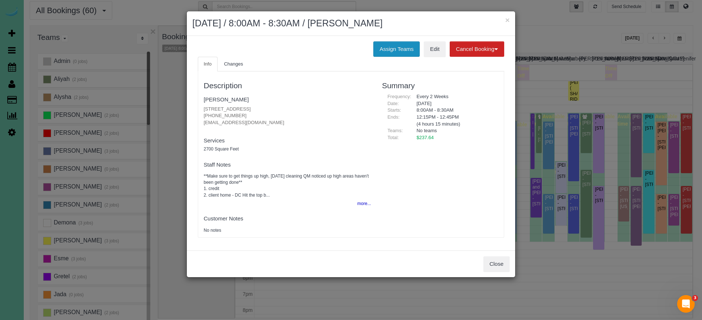
click at [401, 46] on button "Assign Teams" at bounding box center [396, 48] width 46 height 15
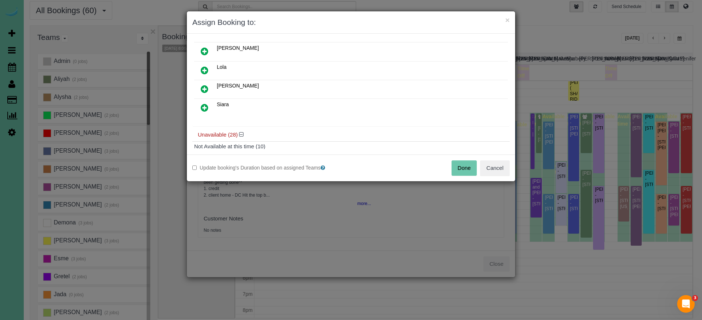
scroll to position [96, 0]
click at [199, 85] on link at bounding box center [204, 86] width 17 height 15
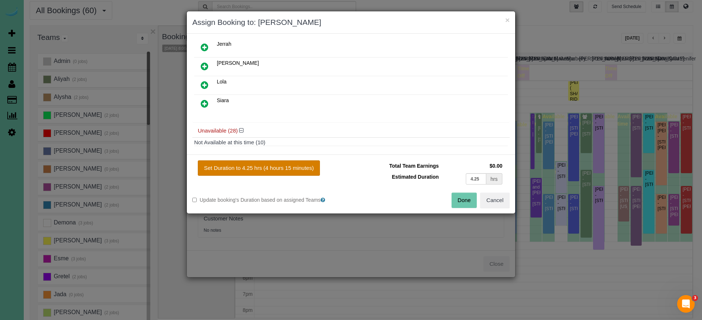
drag, startPoint x: 287, startPoint y: 168, endPoint x: 300, endPoint y: 168, distance: 13.2
click at [287, 168] on button "Set Duration to 4.25 hrs (4 hours 15 minutes)" at bounding box center [259, 167] width 122 height 15
type input "4.25"
click at [462, 199] on button "Done" at bounding box center [465, 199] width 26 height 15
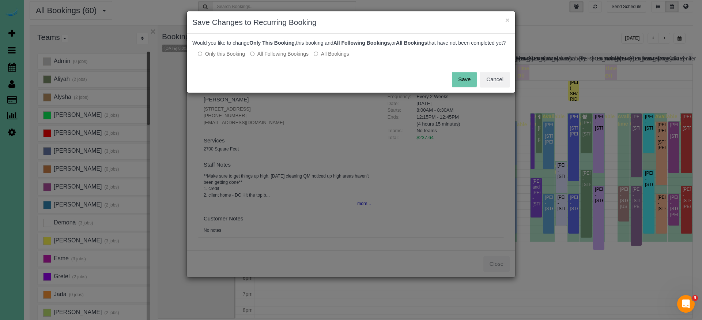
click at [460, 87] on button "Save" at bounding box center [464, 79] width 25 height 15
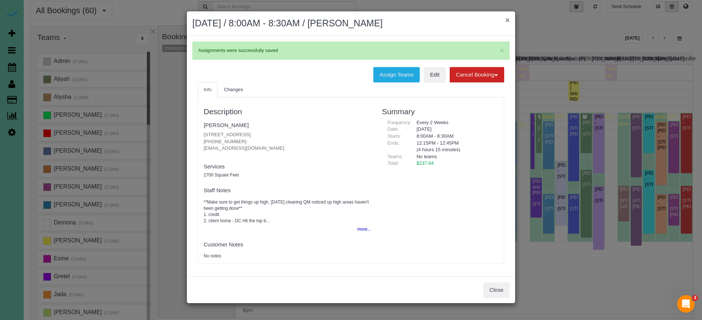
click at [506, 19] on button "×" at bounding box center [508, 20] width 4 height 8
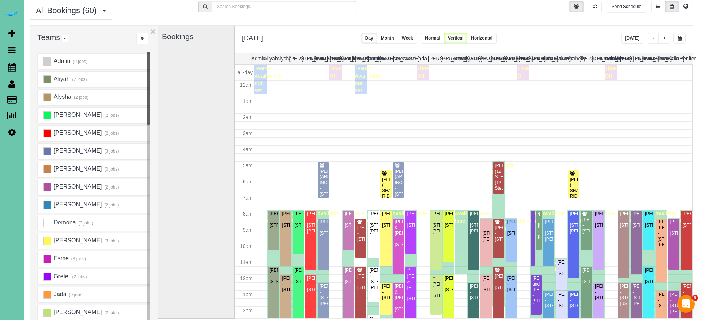
scroll to position [97, 0]
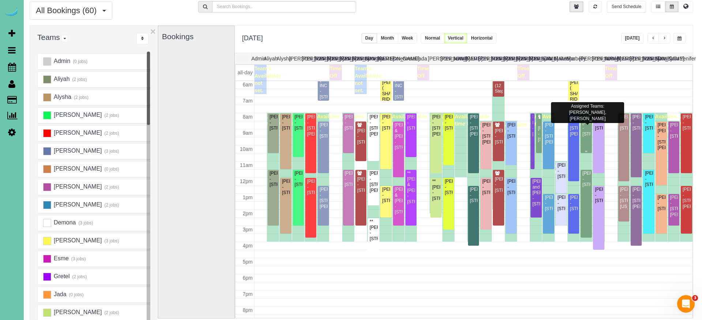
click at [589, 128] on div "John Hundtoft - 4511 S 167th Ave, Omaha, NE 68135" at bounding box center [586, 128] width 8 height 17
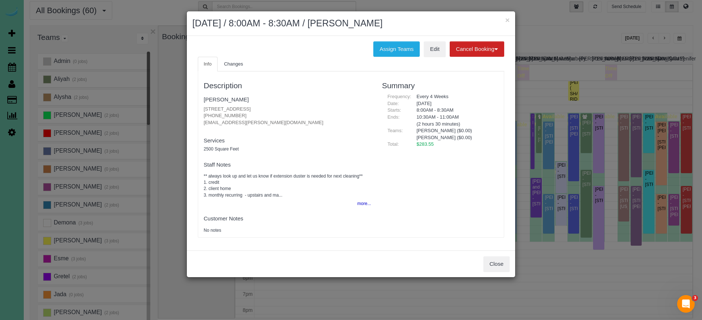
drag, startPoint x: 407, startPoint y: 53, endPoint x: 347, endPoint y: 55, distance: 60.0
click at [407, 53] on button "Assign Teams" at bounding box center [396, 48] width 46 height 15
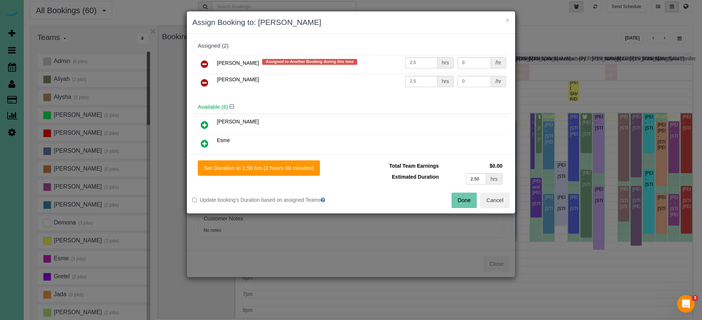
click at [205, 62] on icon at bounding box center [205, 64] width 8 height 9
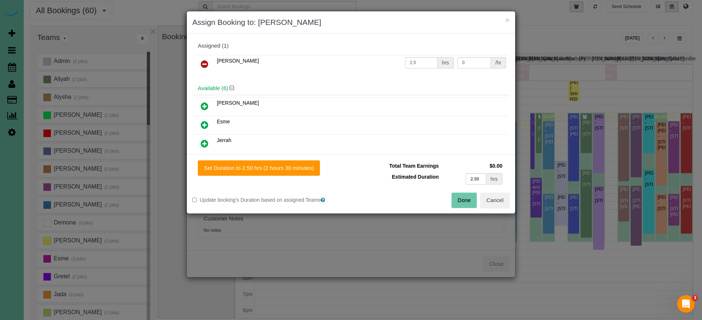
scroll to position [28, 0]
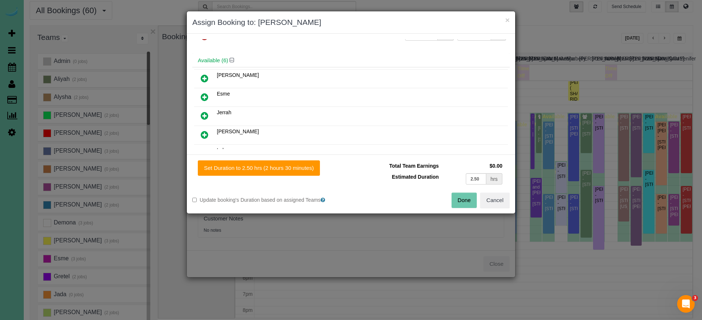
drag, startPoint x: 205, startPoint y: 113, endPoint x: 216, endPoint y: 139, distance: 27.5
click at [205, 113] on icon at bounding box center [205, 115] width 8 height 9
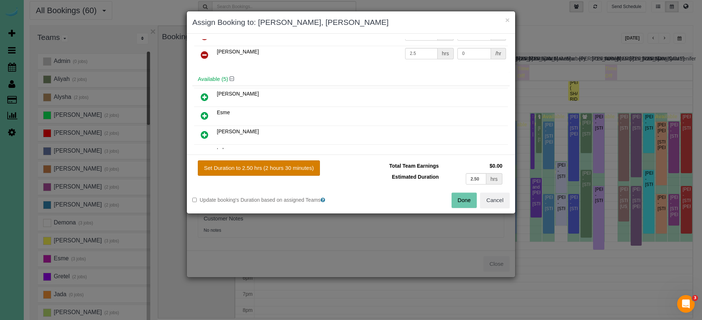
click at [275, 169] on button "Set Duration to 2.50 hrs (2 hours 30 minutes)" at bounding box center [259, 167] width 122 height 15
type input "2.50"
drag, startPoint x: 445, startPoint y: 197, endPoint x: 454, endPoint y: 196, distance: 9.2
click at [446, 198] on div "Done Cancel" at bounding box center [433, 199] width 164 height 15
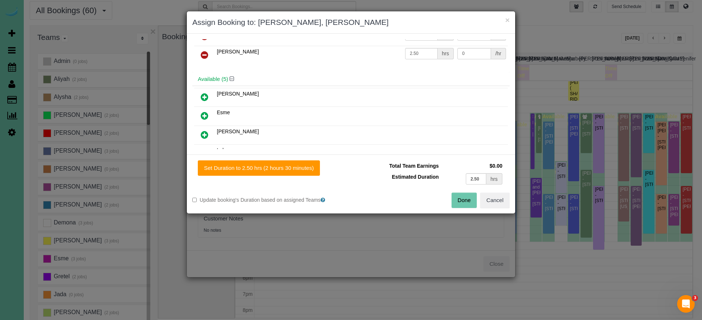
click at [454, 196] on button "Done" at bounding box center [465, 199] width 26 height 15
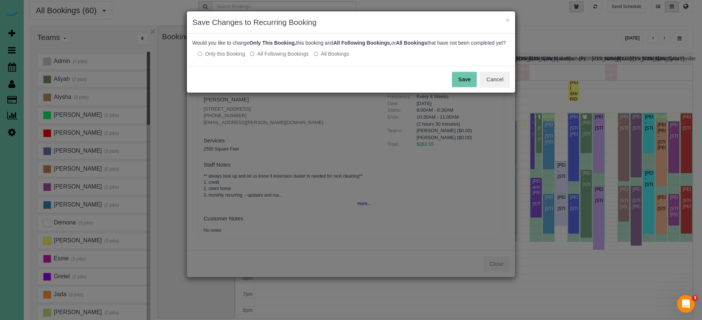
click at [469, 85] on button "Save" at bounding box center [464, 79] width 25 height 15
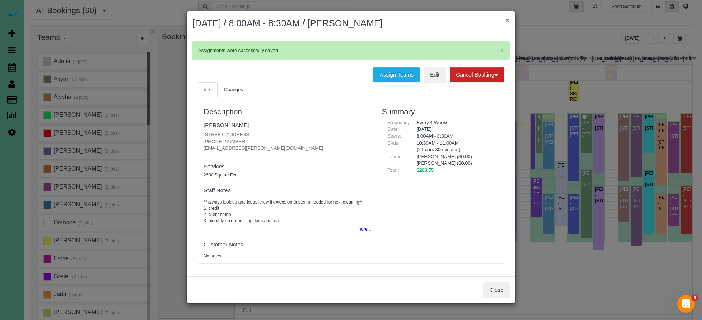
click at [507, 18] on button "×" at bounding box center [508, 20] width 4 height 8
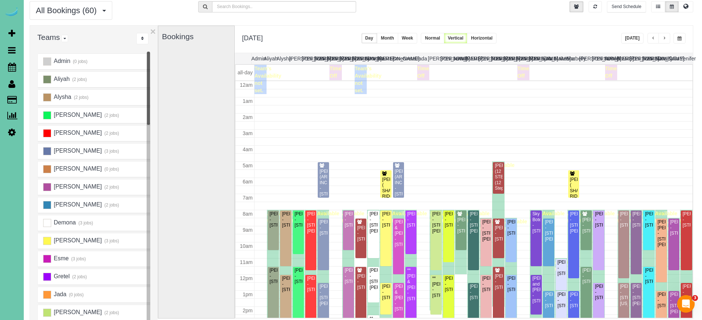
scroll to position [97, 0]
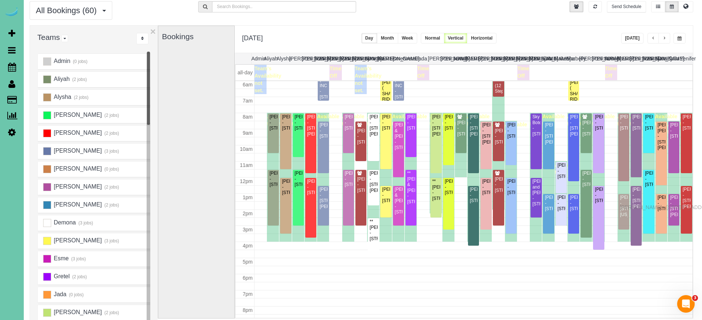
drag, startPoint x: 624, startPoint y: 199, endPoint x: 606, endPoint y: 188, distance: 20.7
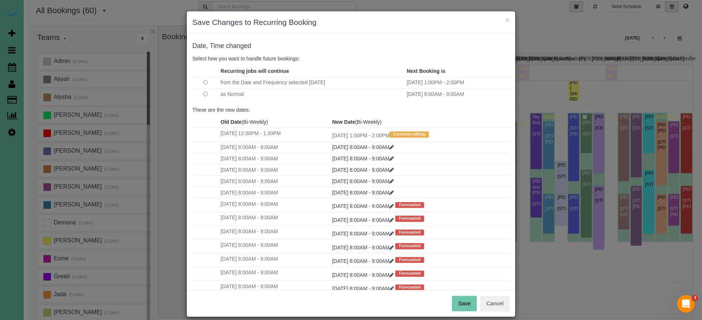
drag, startPoint x: 464, startPoint y: 301, endPoint x: 444, endPoint y: 263, distance: 42.7
click at [464, 301] on button "Save" at bounding box center [464, 303] width 25 height 15
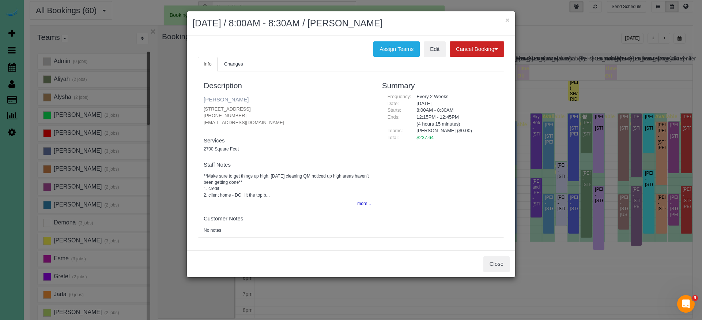
click at [218, 101] on link "Koryn Duell" at bounding box center [226, 99] width 45 height 6
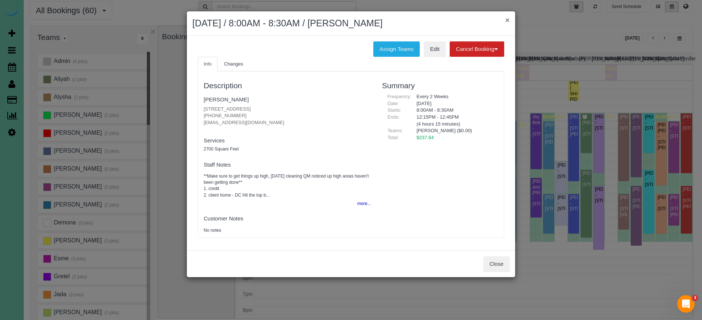
click at [506, 19] on button "×" at bounding box center [508, 20] width 4 height 8
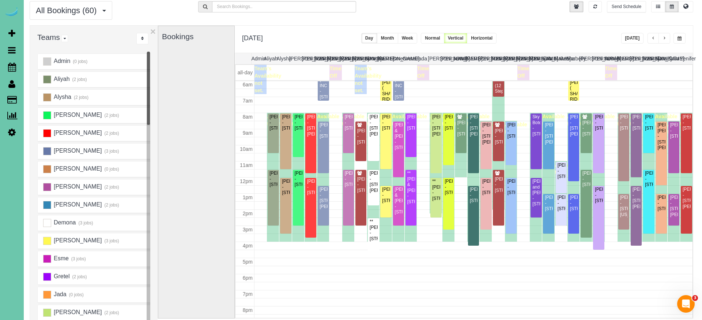
click at [637, 37] on button "Today" at bounding box center [632, 38] width 23 height 11
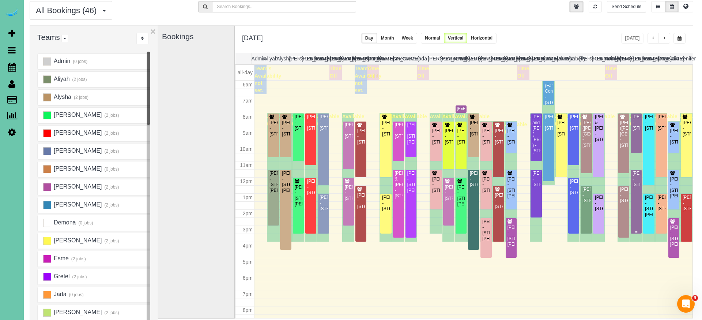
click at [635, 187] on div "Nika George - 13422 Pine St, Omaha, NE 68144" at bounding box center [636, 178] width 8 height 17
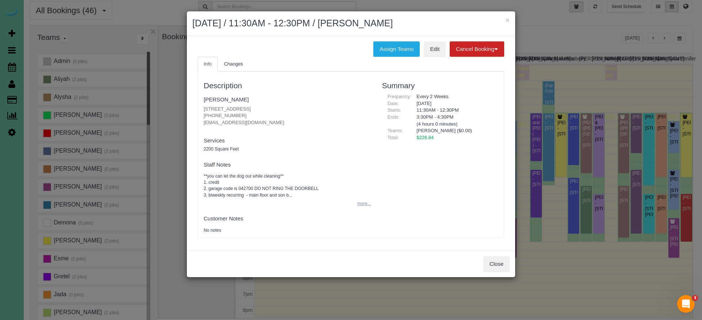
click at [355, 202] on button "more..." at bounding box center [362, 203] width 18 height 11
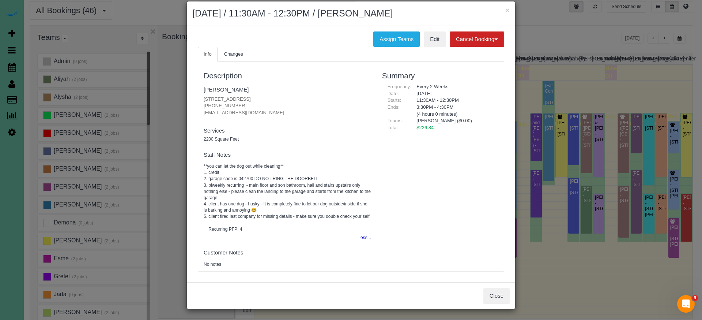
scroll to position [10, 0]
click at [510, 300] on button "Close" at bounding box center [497, 295] width 26 height 15
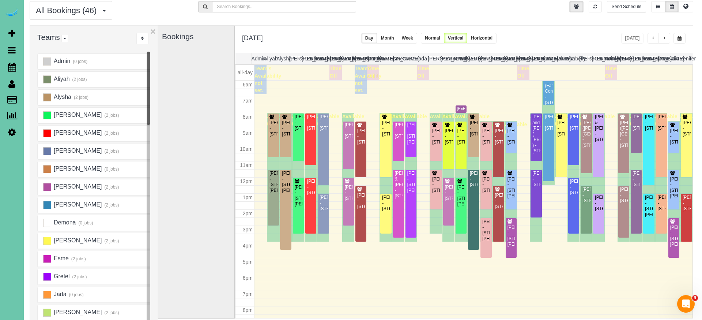
drag, startPoint x: 558, startPoint y: 33, endPoint x: 569, endPoint y: 32, distance: 11.1
click at [559, 33] on div "**********" at bounding box center [464, 39] width 458 height 27
